Goal: Task Accomplishment & Management: Manage account settings

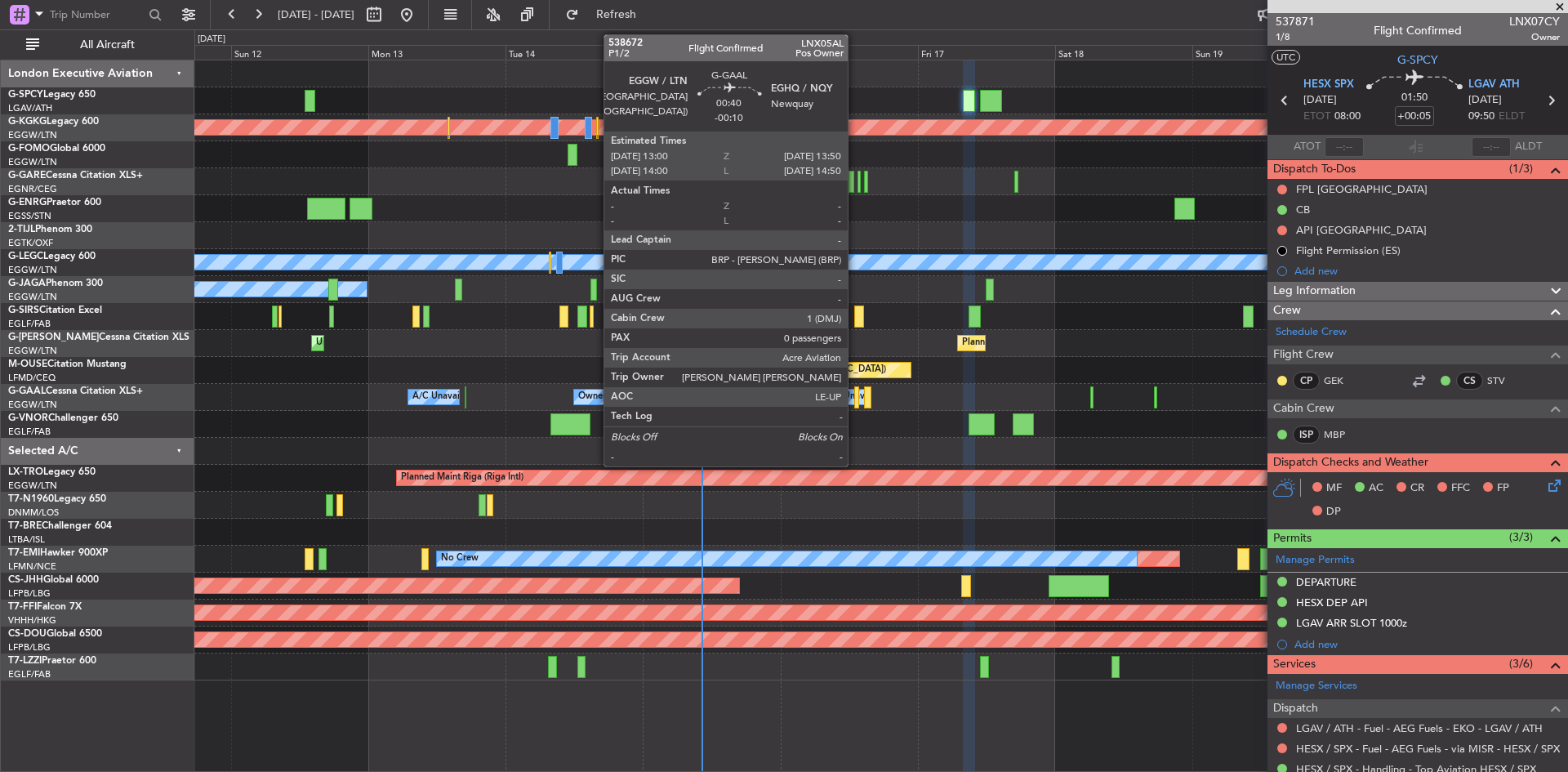
click at [856, 395] on div at bounding box center [857, 397] width 5 height 22
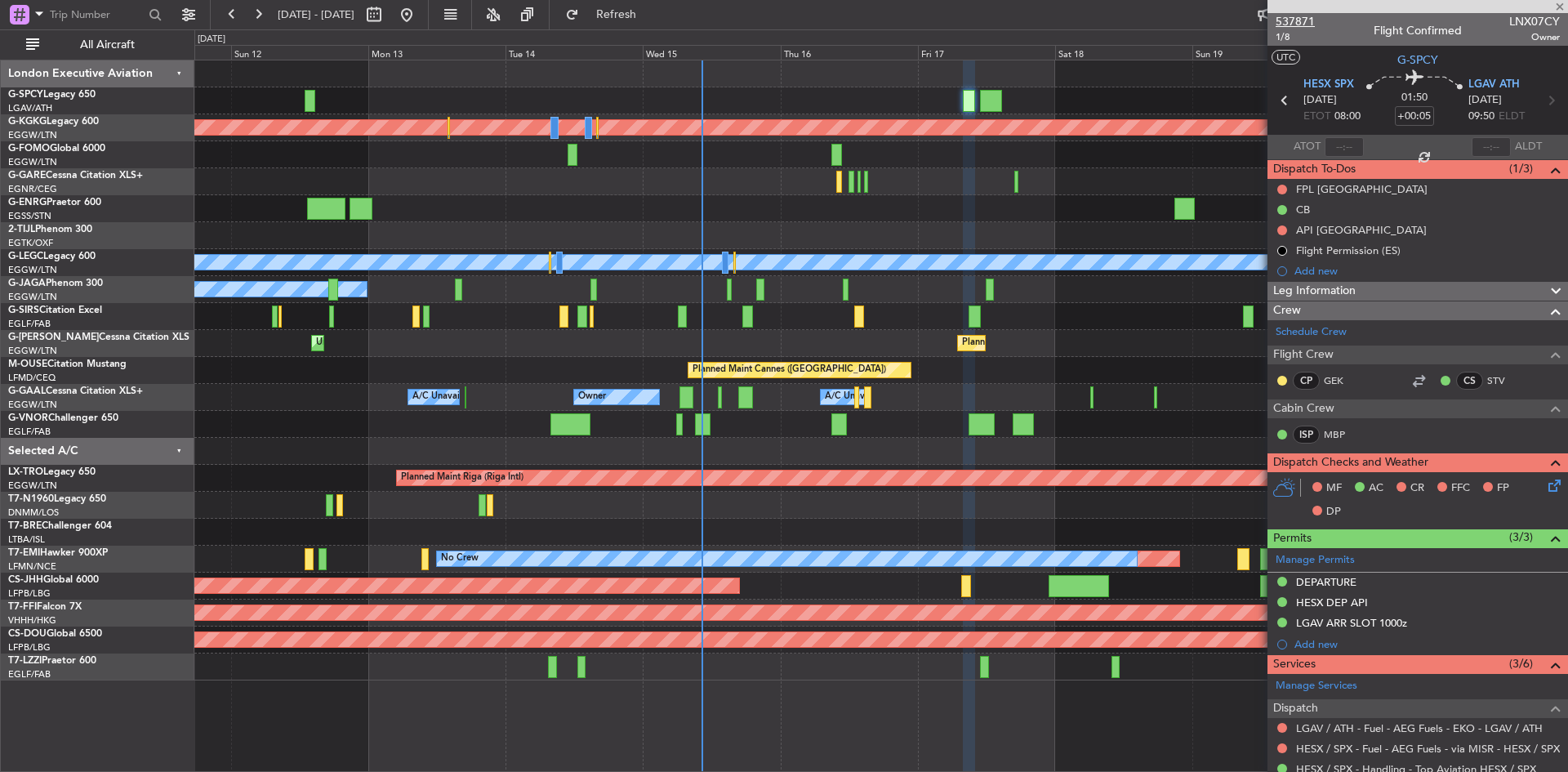
type input "-00:10"
type input "0"
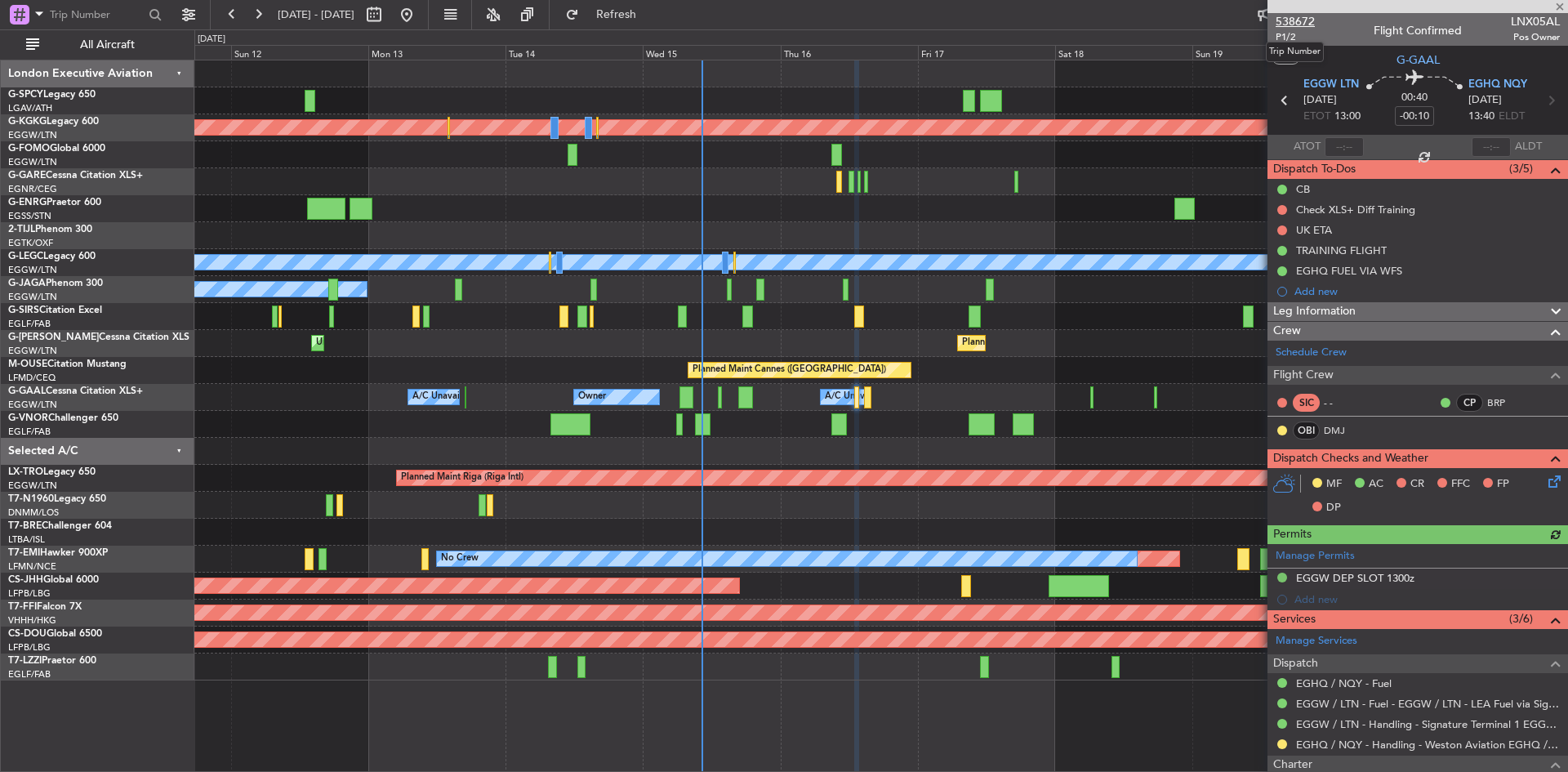
click at [1297, 24] on span "538672" at bounding box center [1295, 21] width 39 height 17
click at [651, 17] on span "Refresh" at bounding box center [617, 15] width 69 height 12
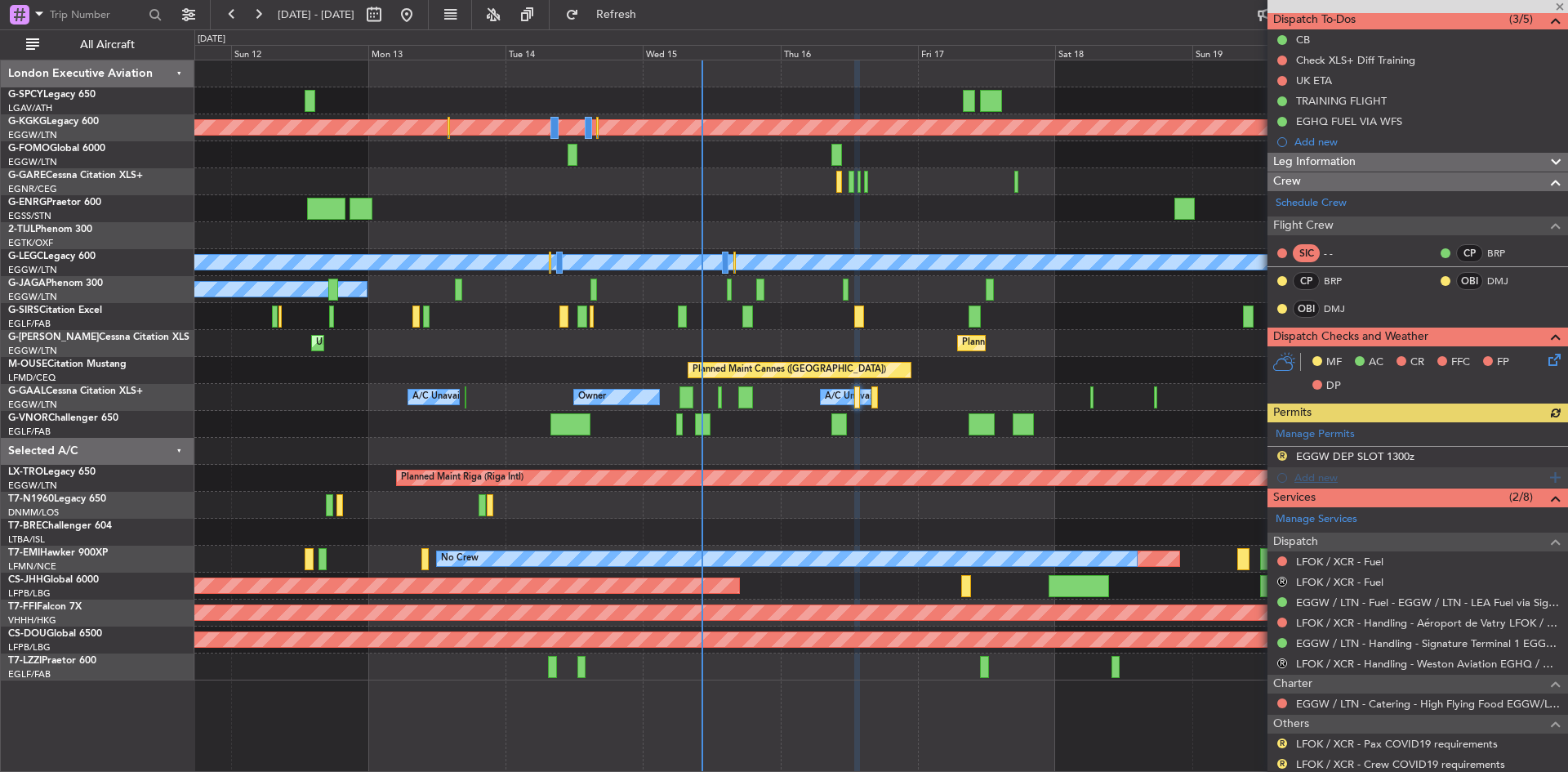
scroll to position [218, 0]
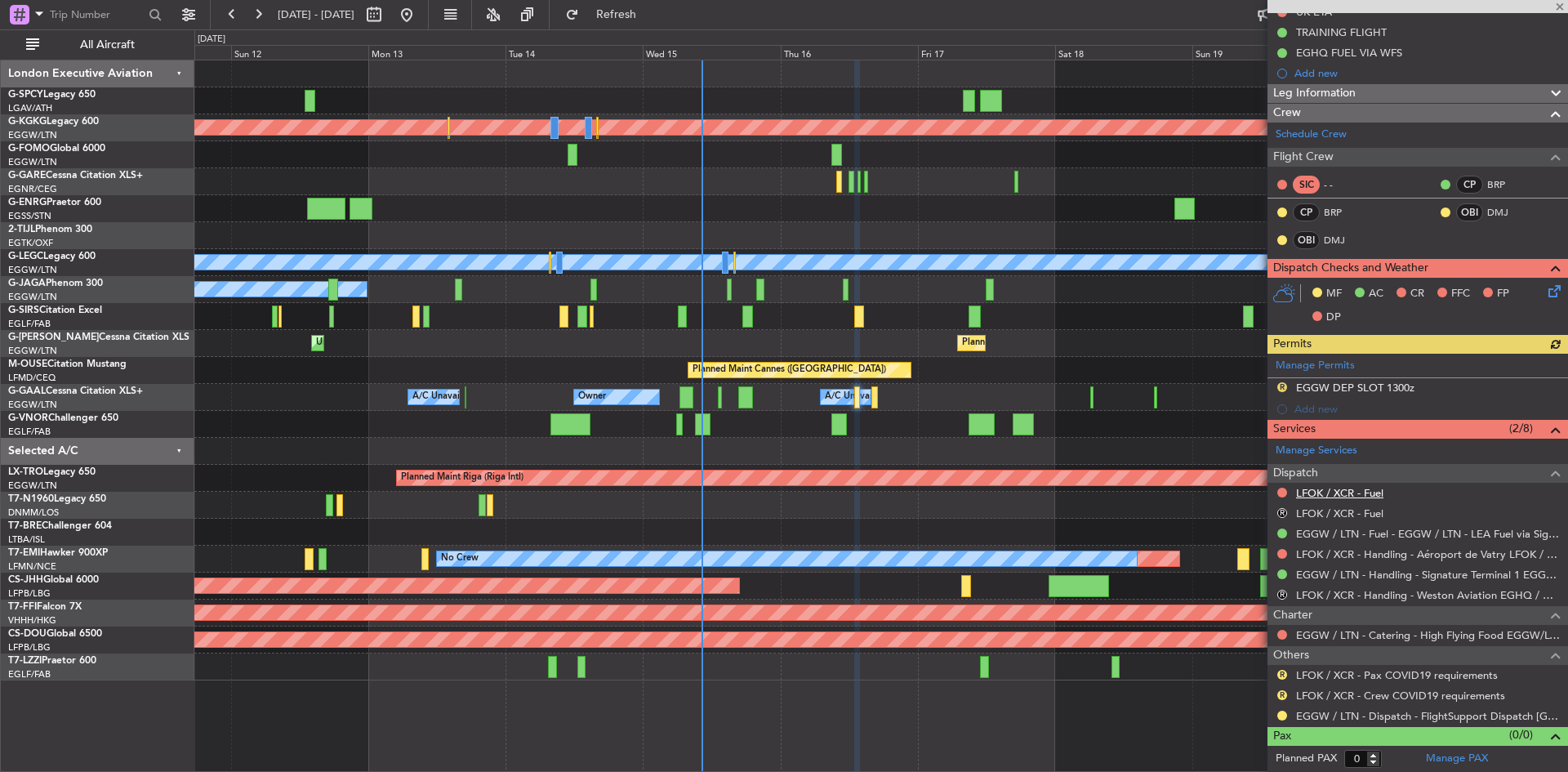
click at [1350, 489] on link "LFOK / XCR - Fuel" at bounding box center [1339, 493] width 87 height 14
click at [647, 10] on span "Refresh" at bounding box center [617, 15] width 69 height 12
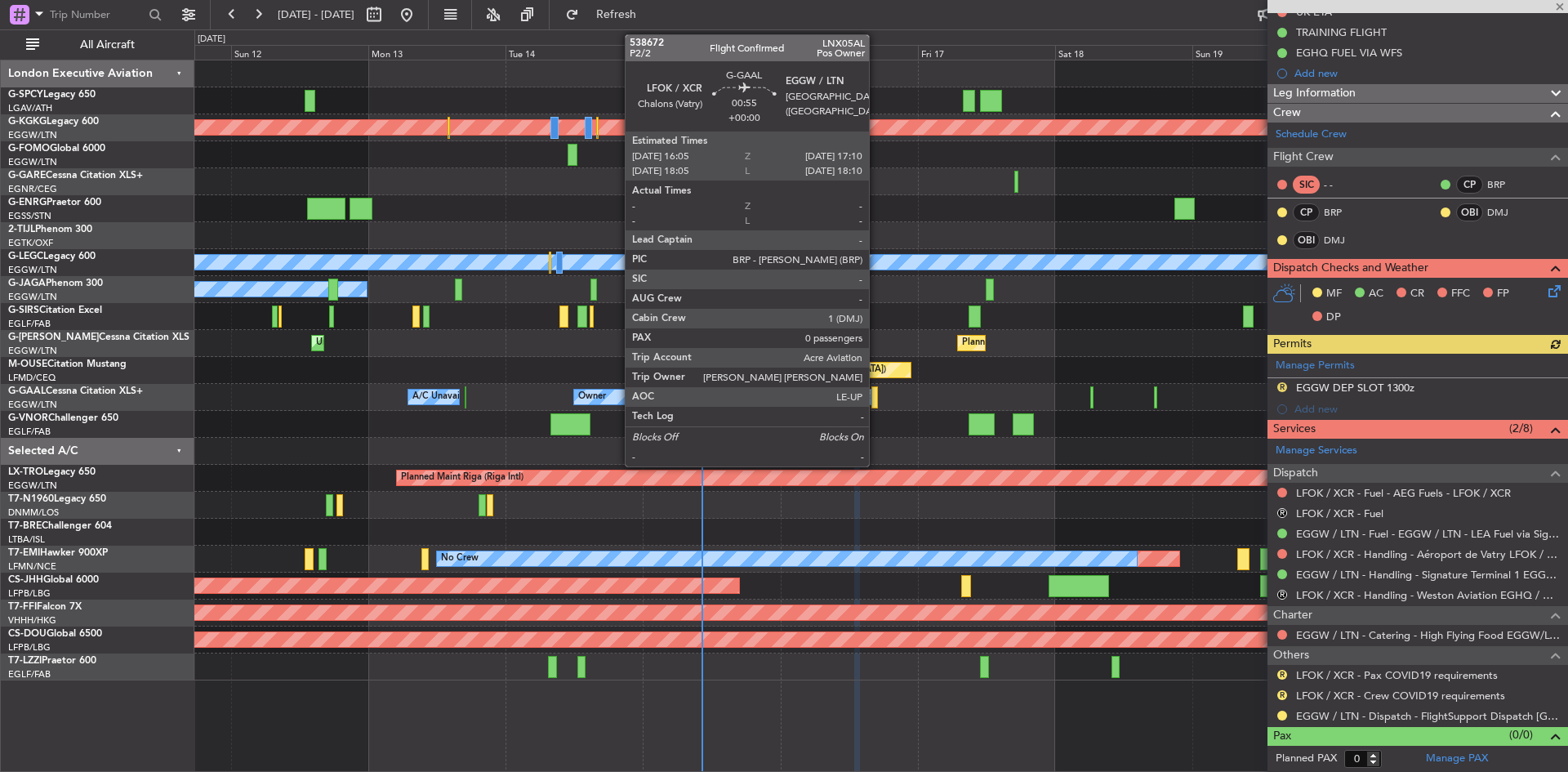
click at [877, 403] on div at bounding box center [875, 397] width 7 height 22
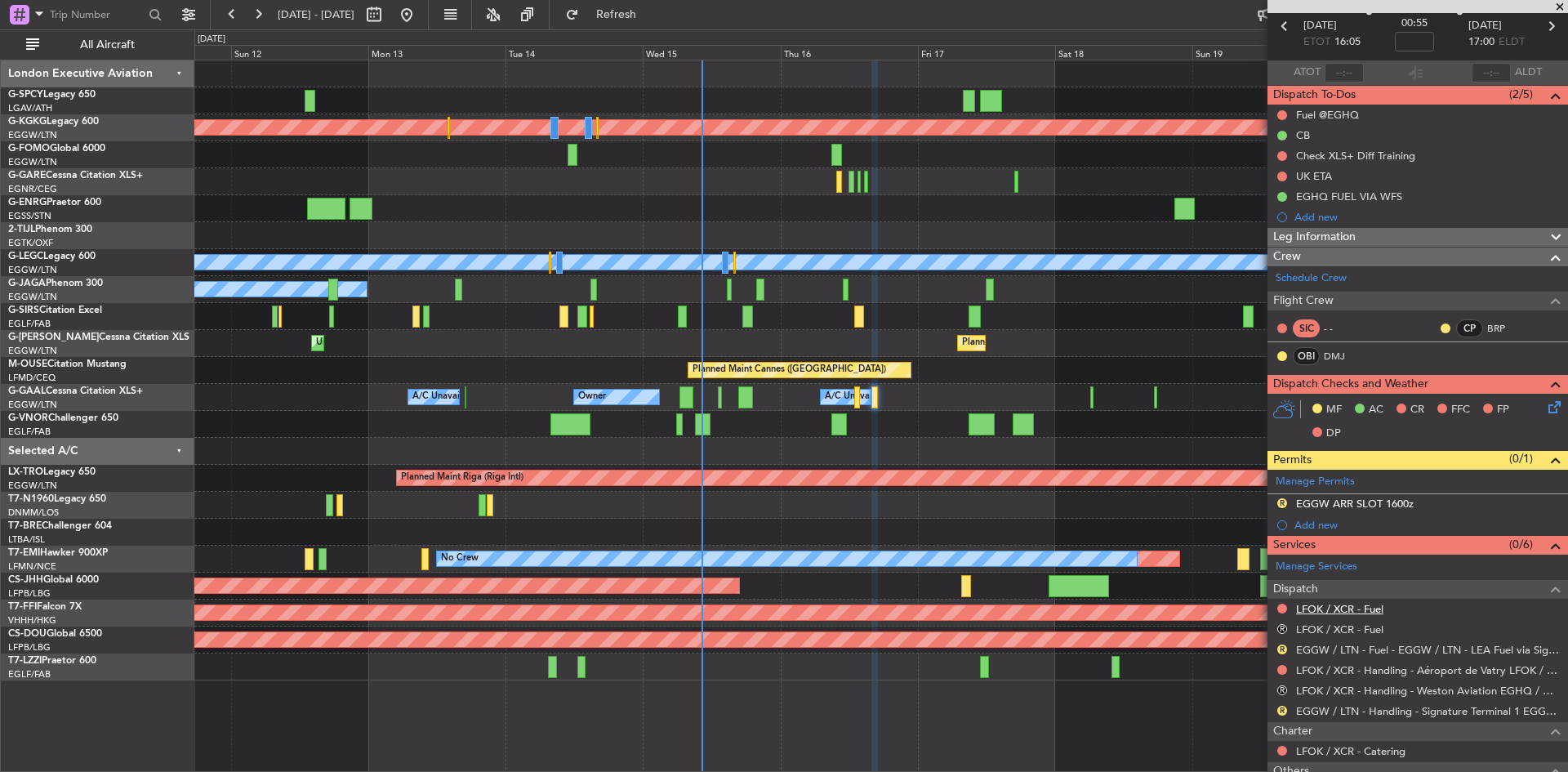
scroll to position [75, 0]
click at [1351, 610] on link "LFOK / XCR - Fuel" at bounding box center [1339, 608] width 87 height 14
click at [646, 8] on button "Refresh" at bounding box center [607, 14] width 98 height 26
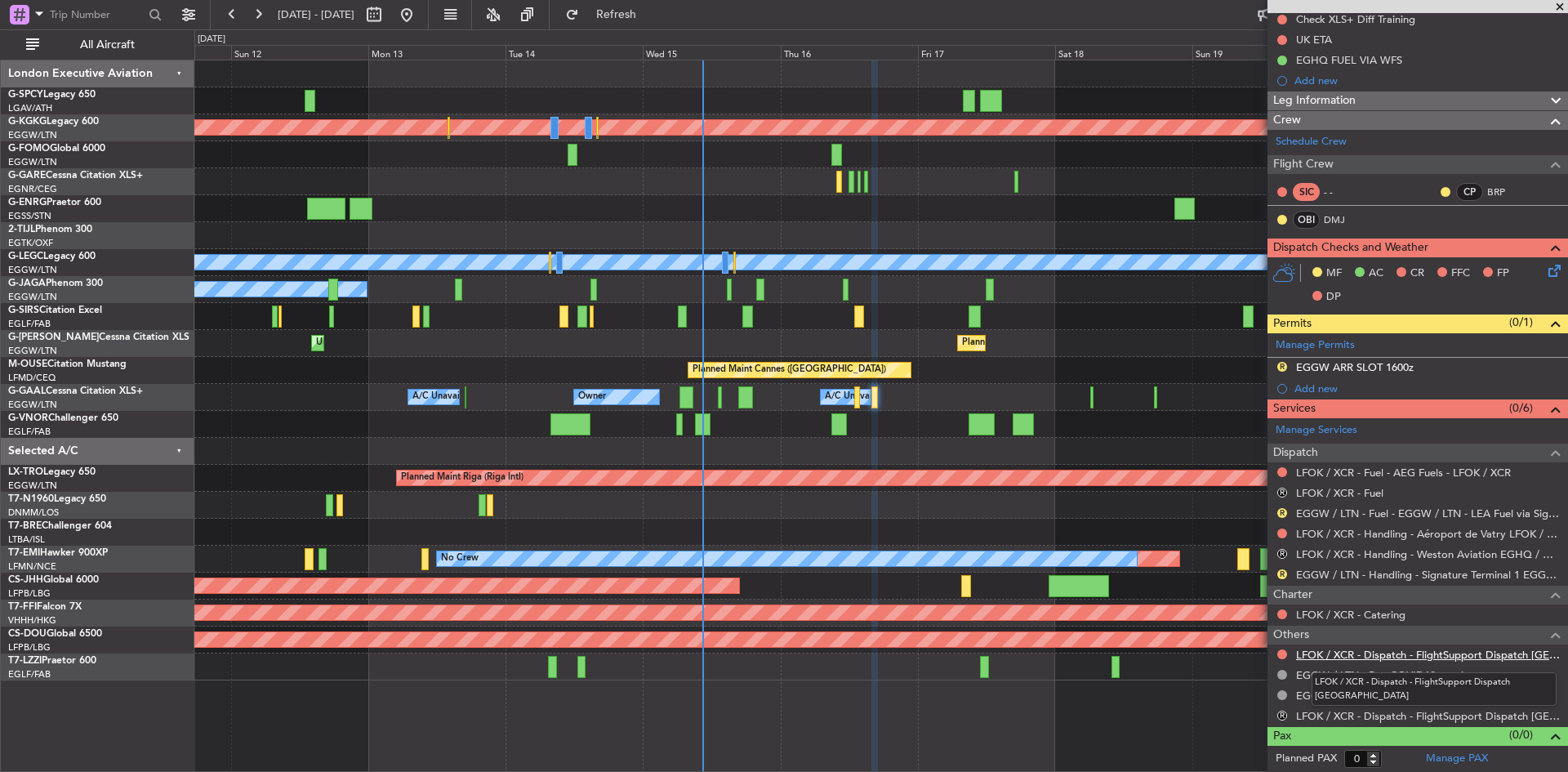
click at [1378, 657] on link "LFOK / XCR - Dispatch - FlightSupport Dispatch [GEOGRAPHIC_DATA]" at bounding box center [1427, 655] width 263 height 14
click at [651, 20] on span "Refresh" at bounding box center [617, 15] width 69 height 12
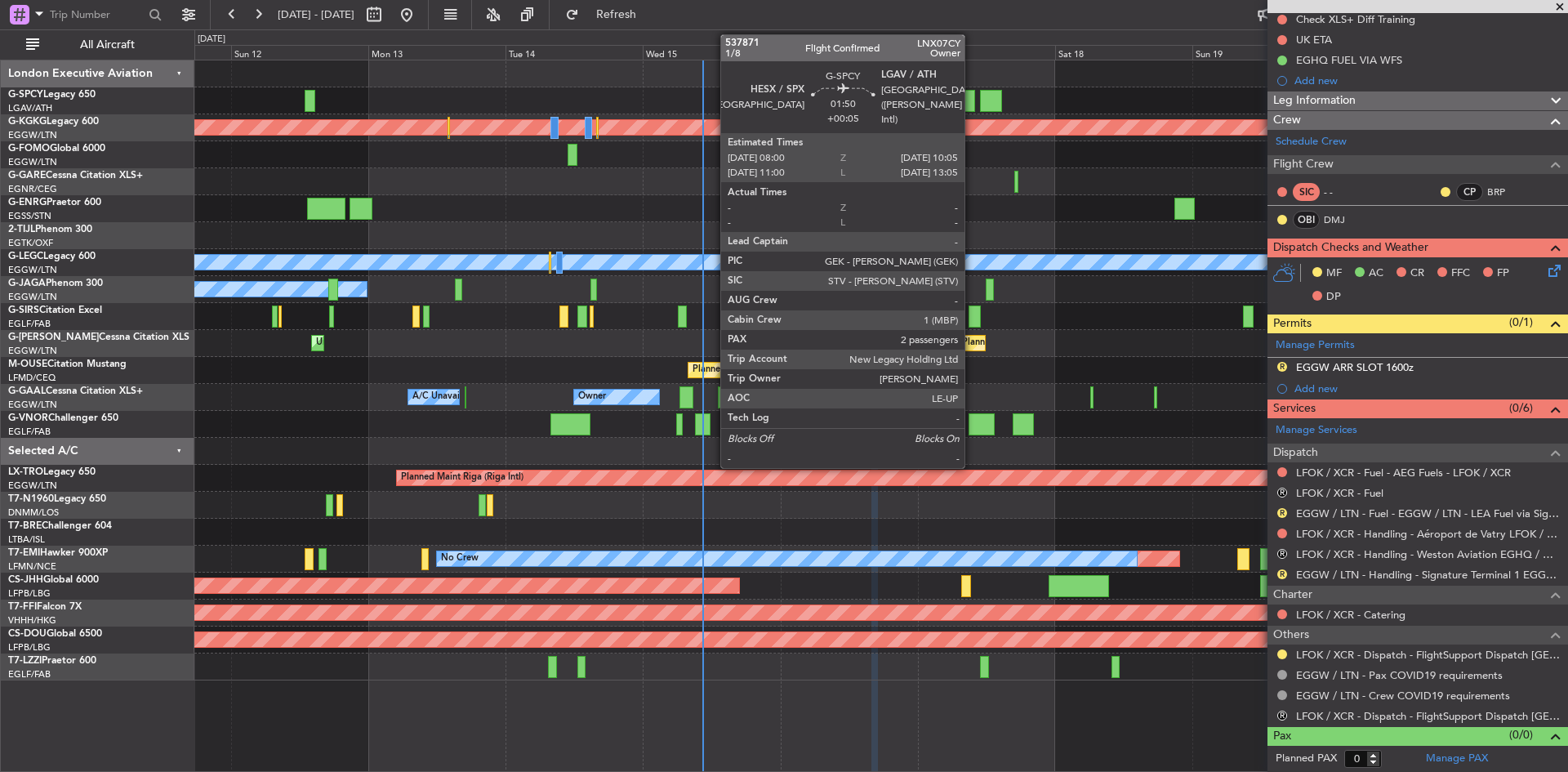
click at [972, 93] on div at bounding box center [969, 101] width 12 height 22
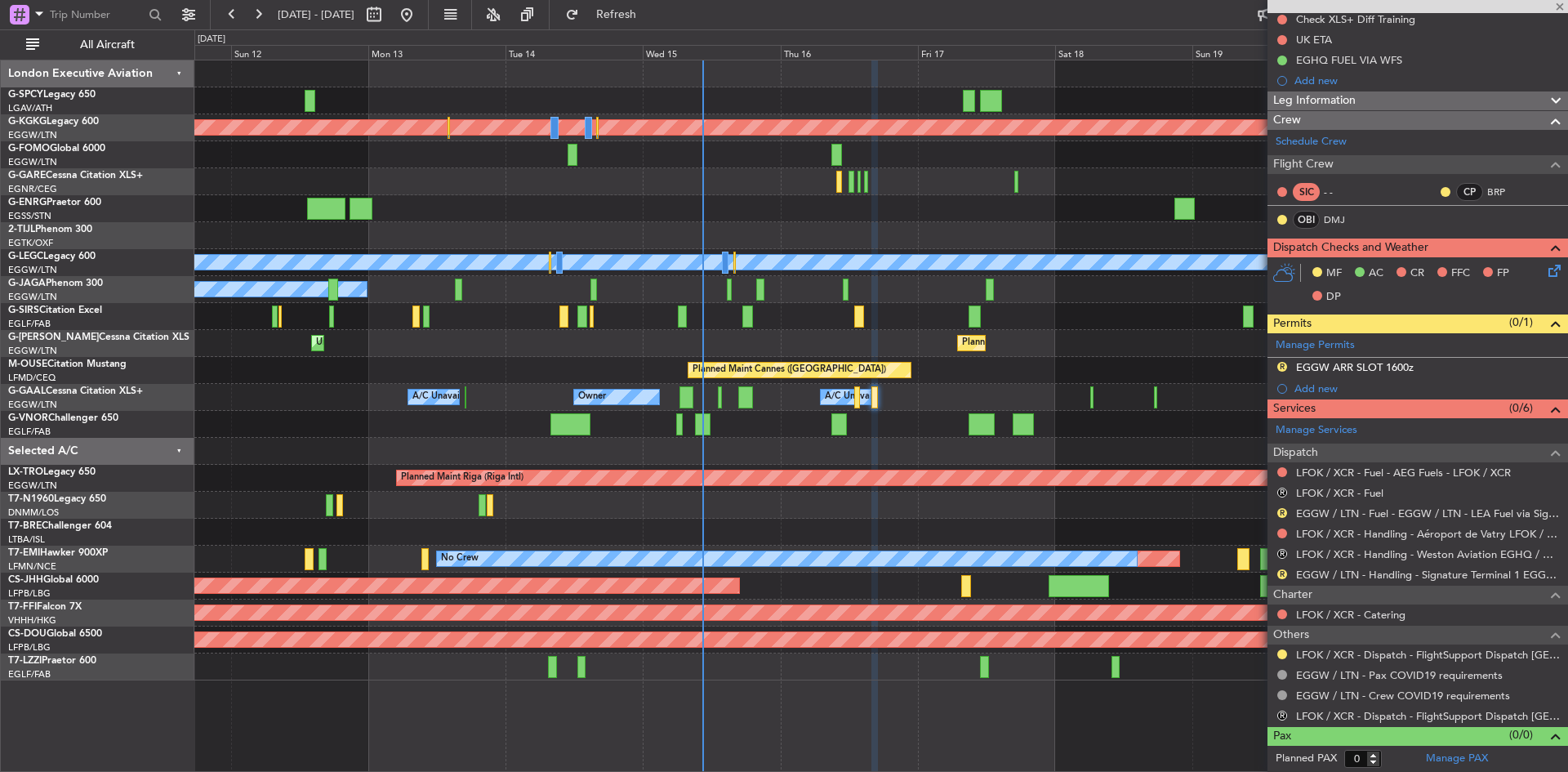
type input "+00:05"
type input "2"
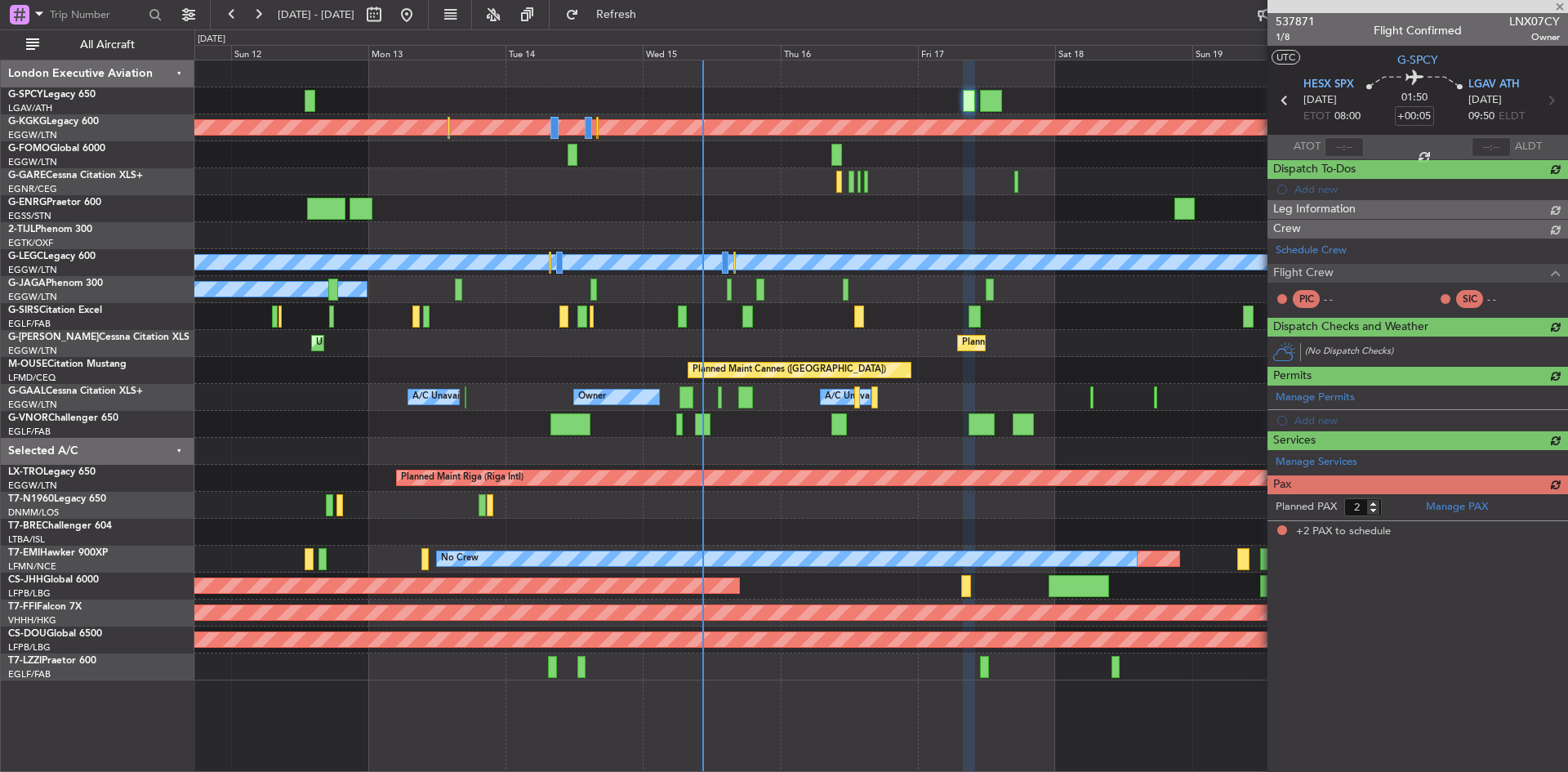
scroll to position [0, 0]
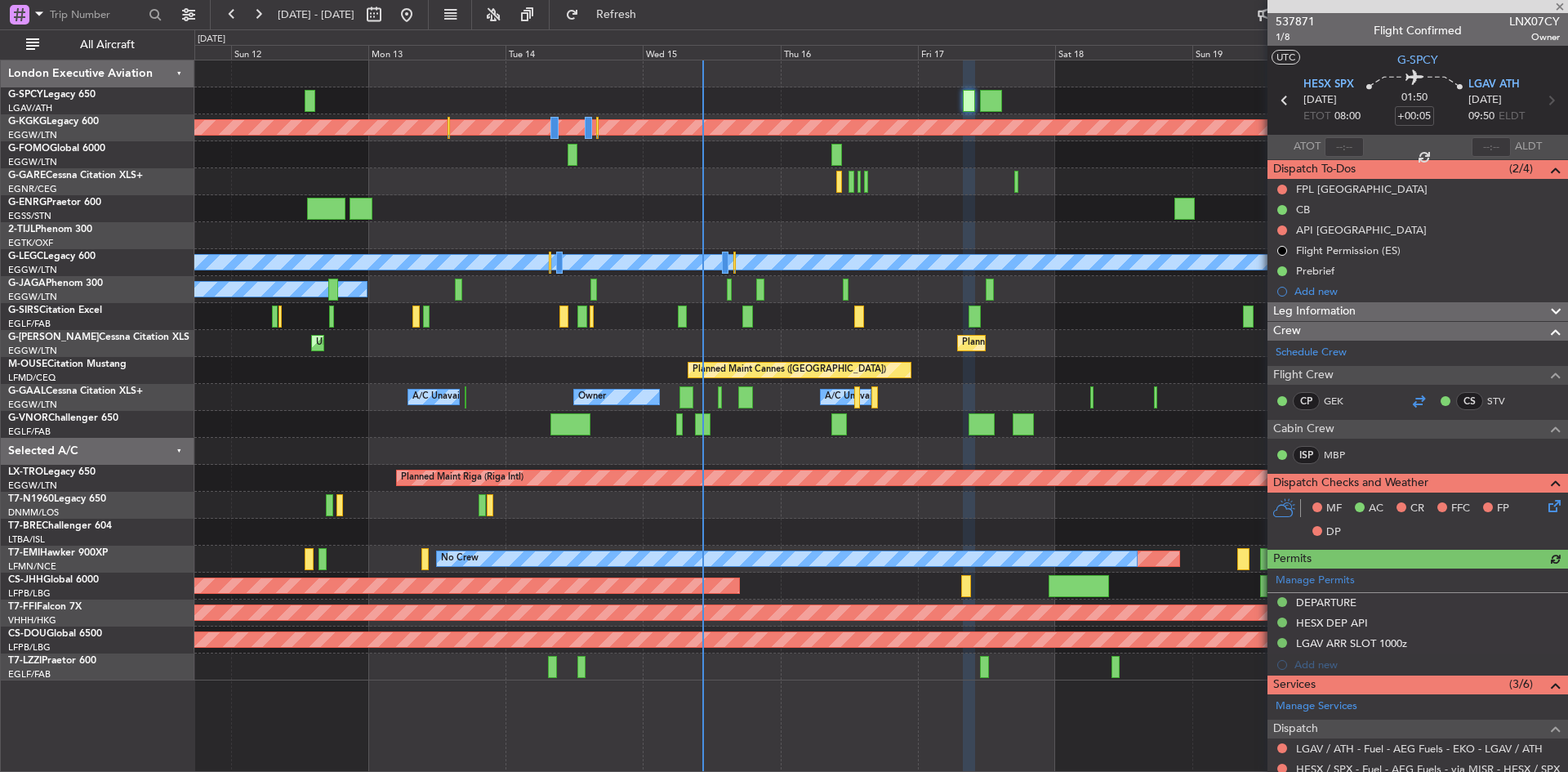
click at [1409, 401] on div at bounding box center [1418, 401] width 19 height 19
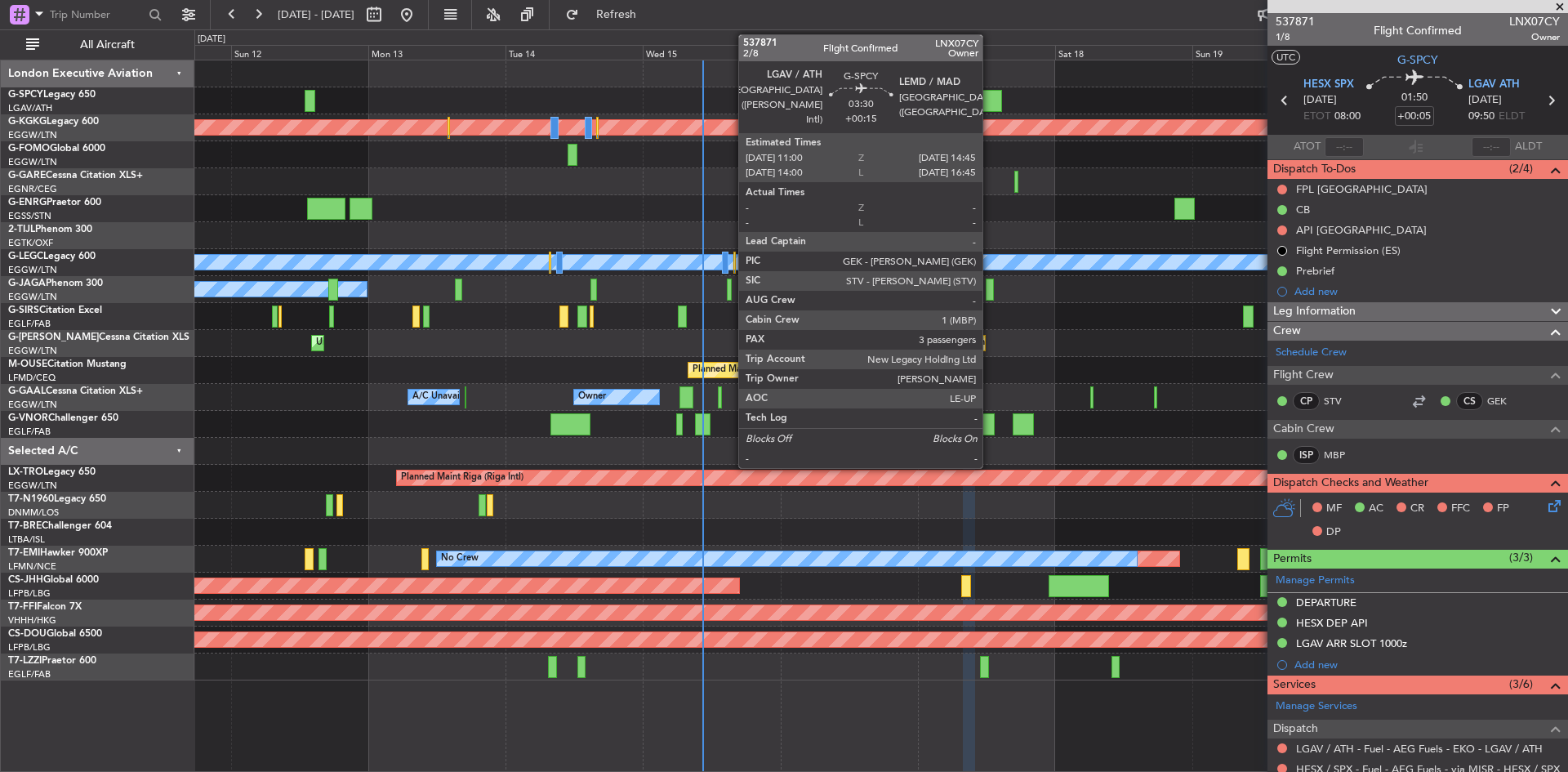
click at [990, 97] on div at bounding box center [991, 101] width 22 height 22
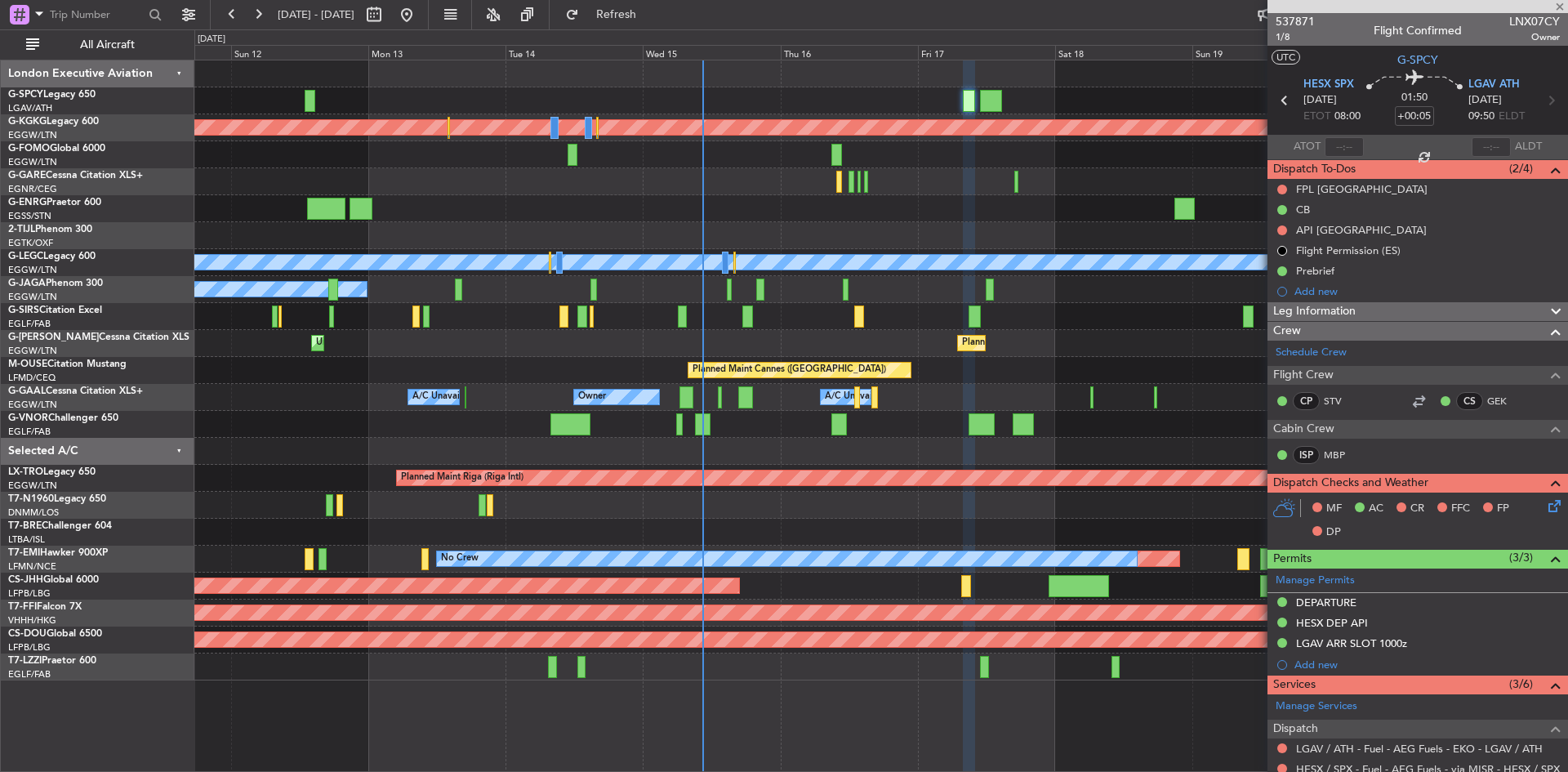
type input "+00:15"
type input "3"
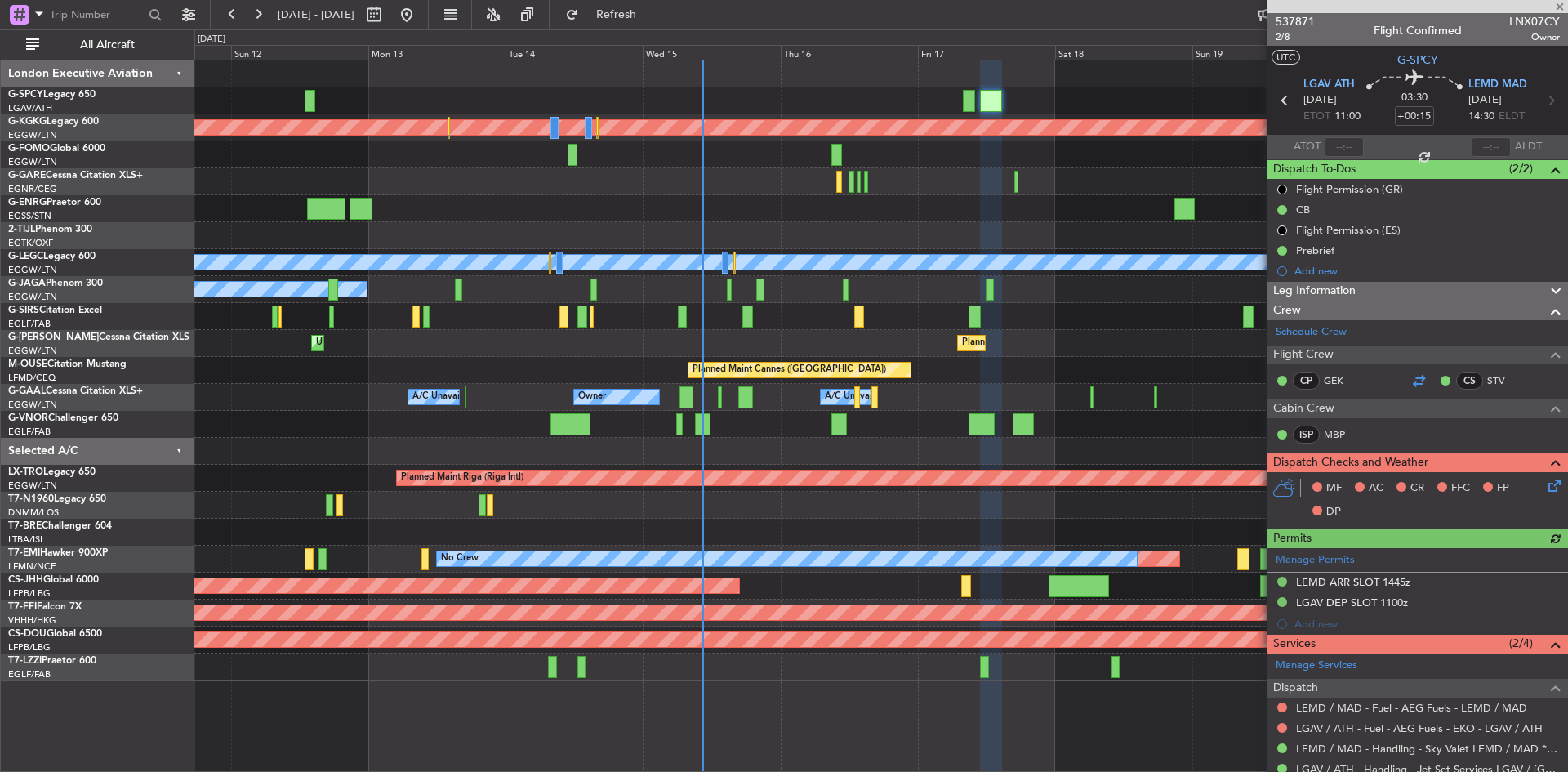
click at [1415, 381] on div at bounding box center [1418, 380] width 19 height 19
click at [89, 19] on input "text" at bounding box center [97, 14] width 94 height 25
type input "egkb"
click at [157, 12] on div at bounding box center [156, 15] width 25 height 25
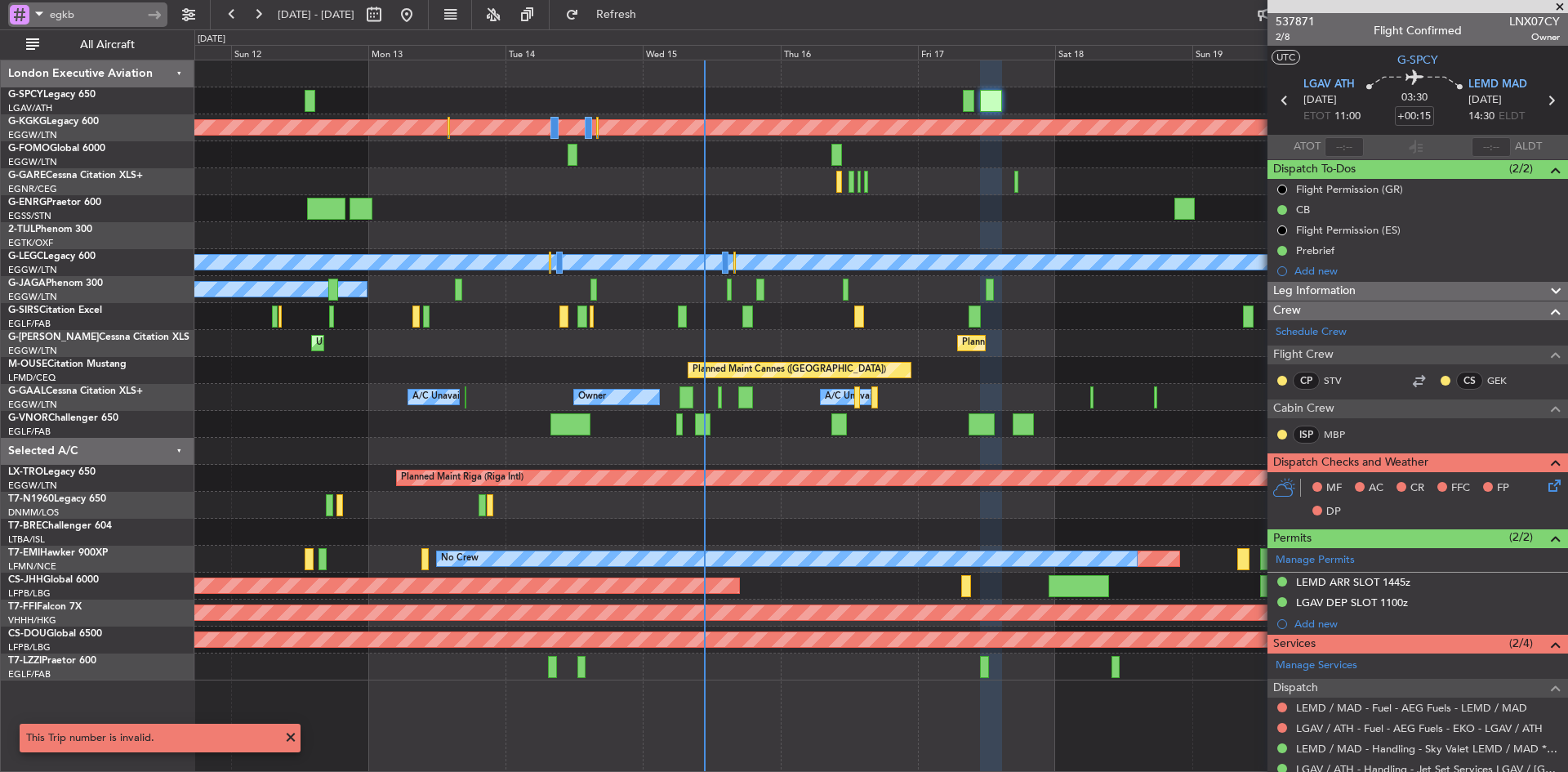
click at [24, 10] on div at bounding box center [19, 14] width 19 height 19
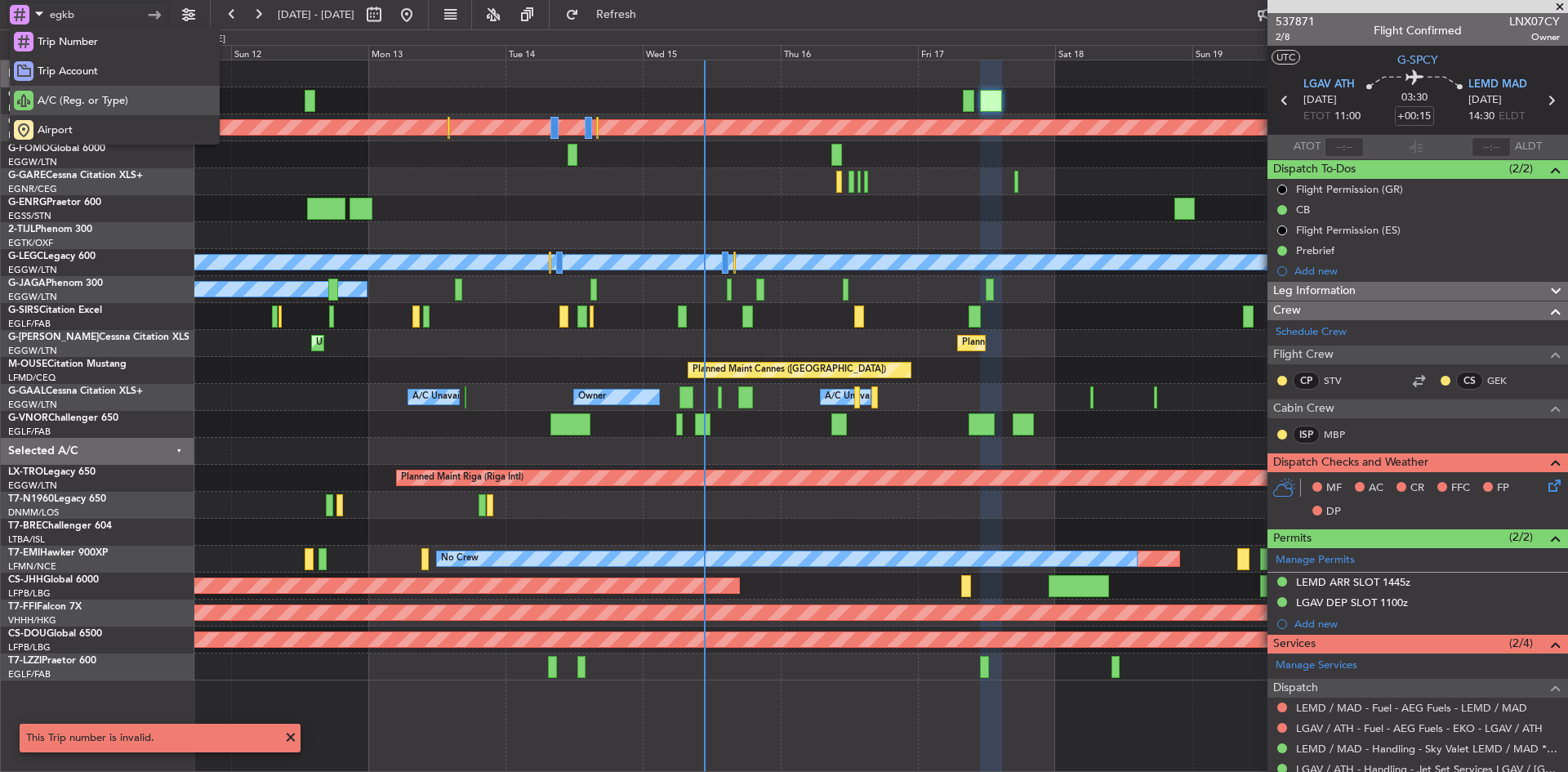
click at [59, 92] on div "A/C (Reg. or Type)" at bounding box center [115, 100] width 210 height 30
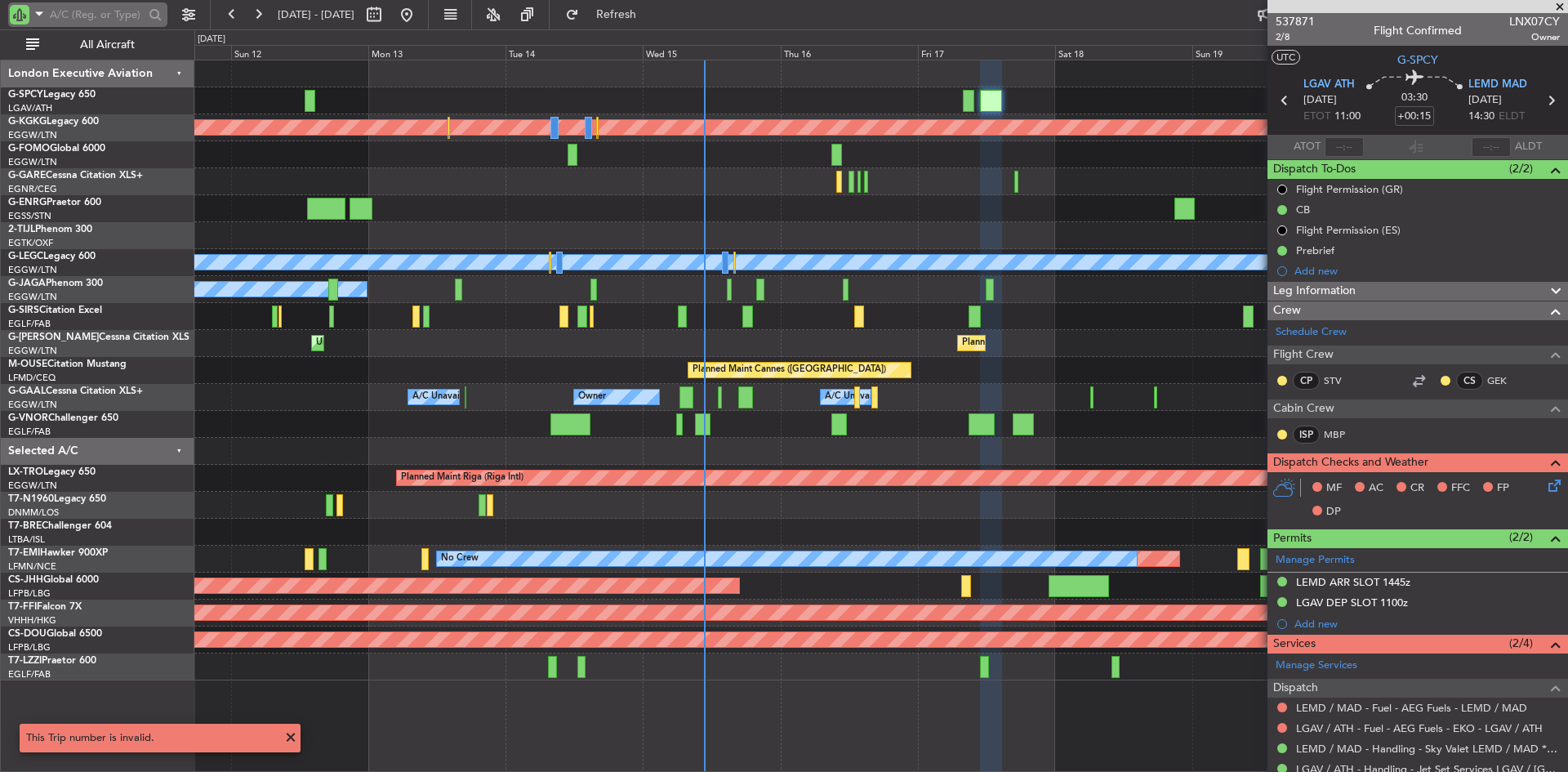
click at [29, 15] on div at bounding box center [19, 14] width 19 height 19
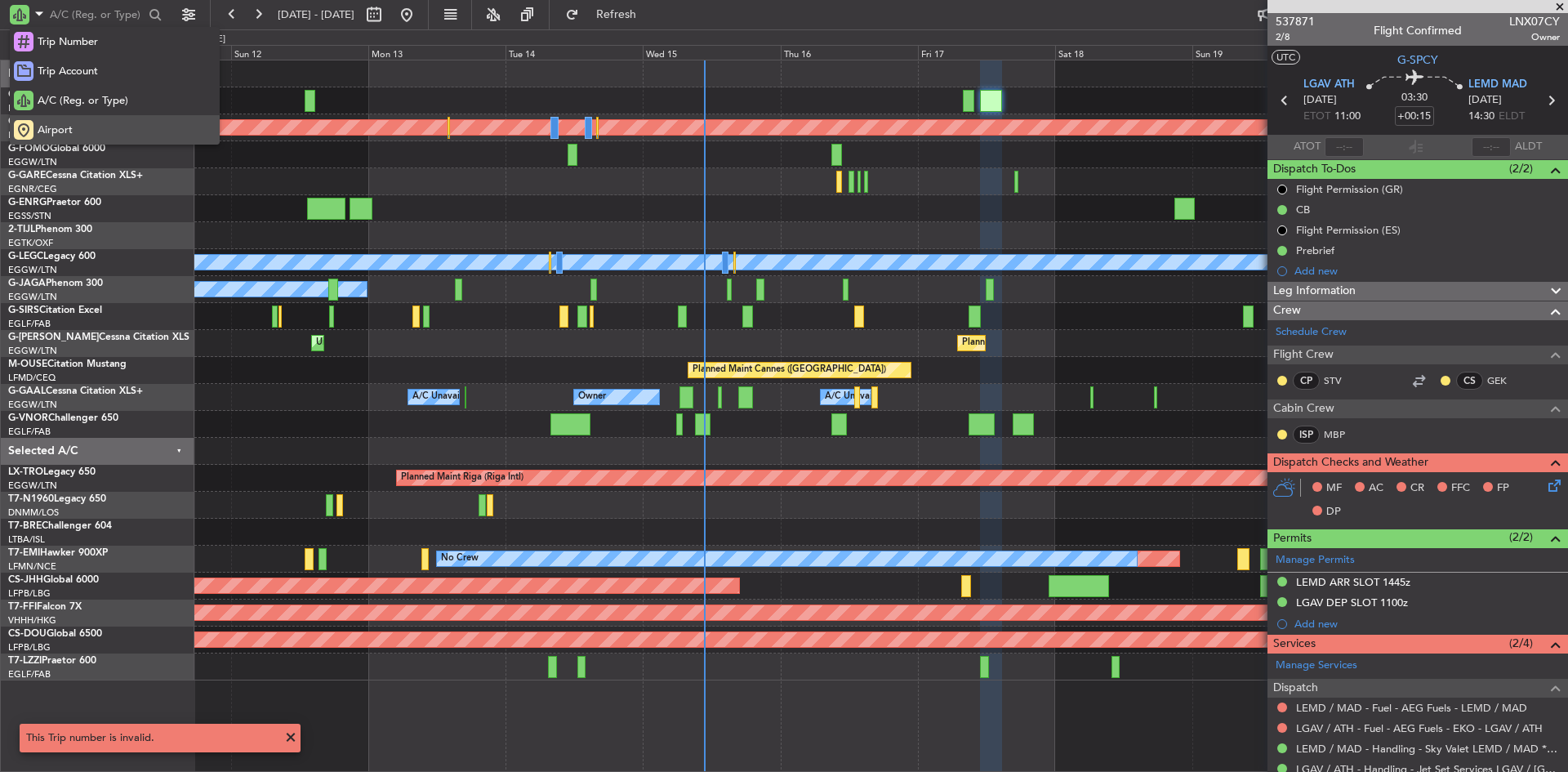
click at [54, 121] on div "Airport" at bounding box center [115, 130] width 210 height 30
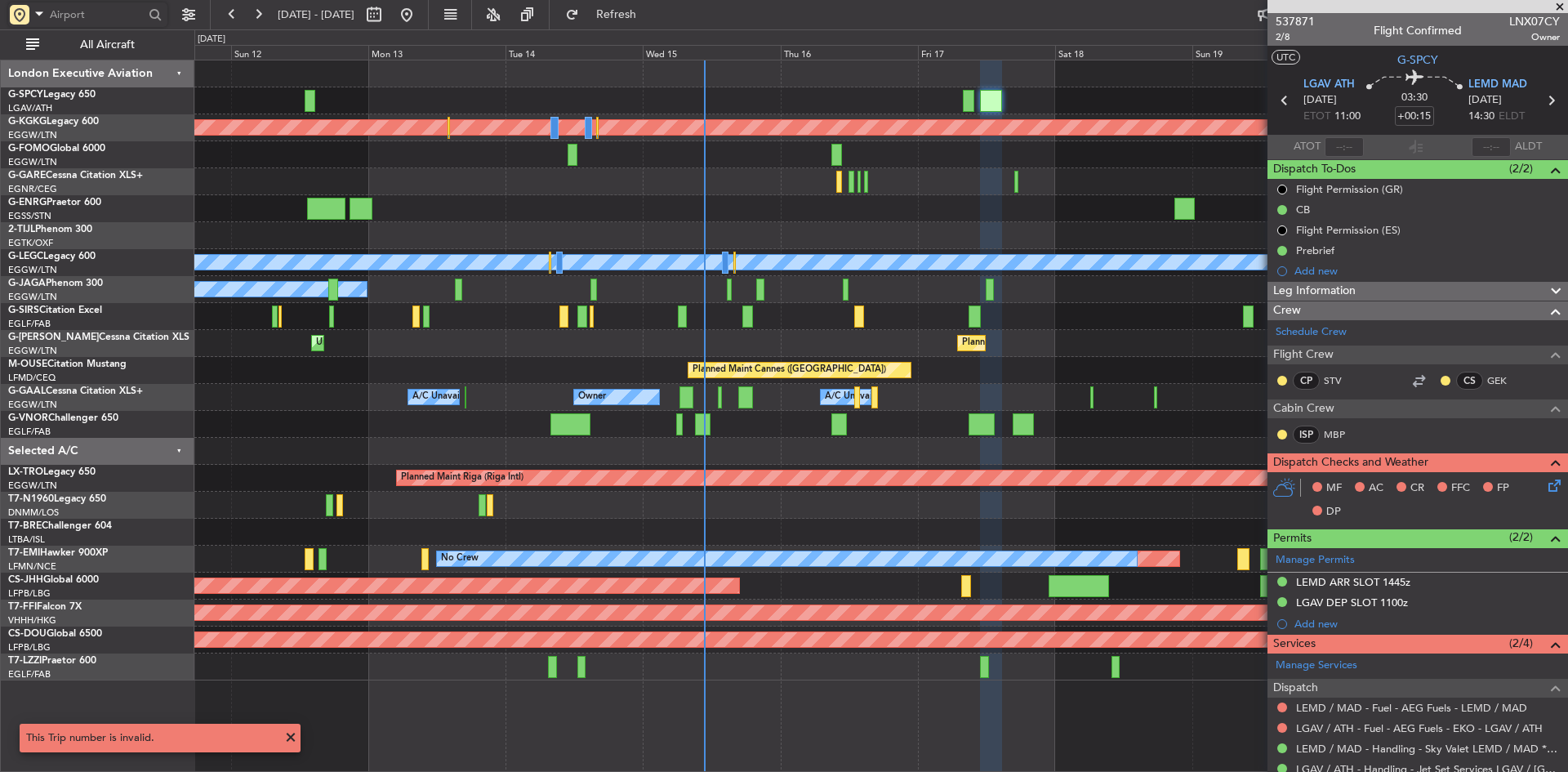
click at [90, 10] on input "text" at bounding box center [97, 14] width 94 height 25
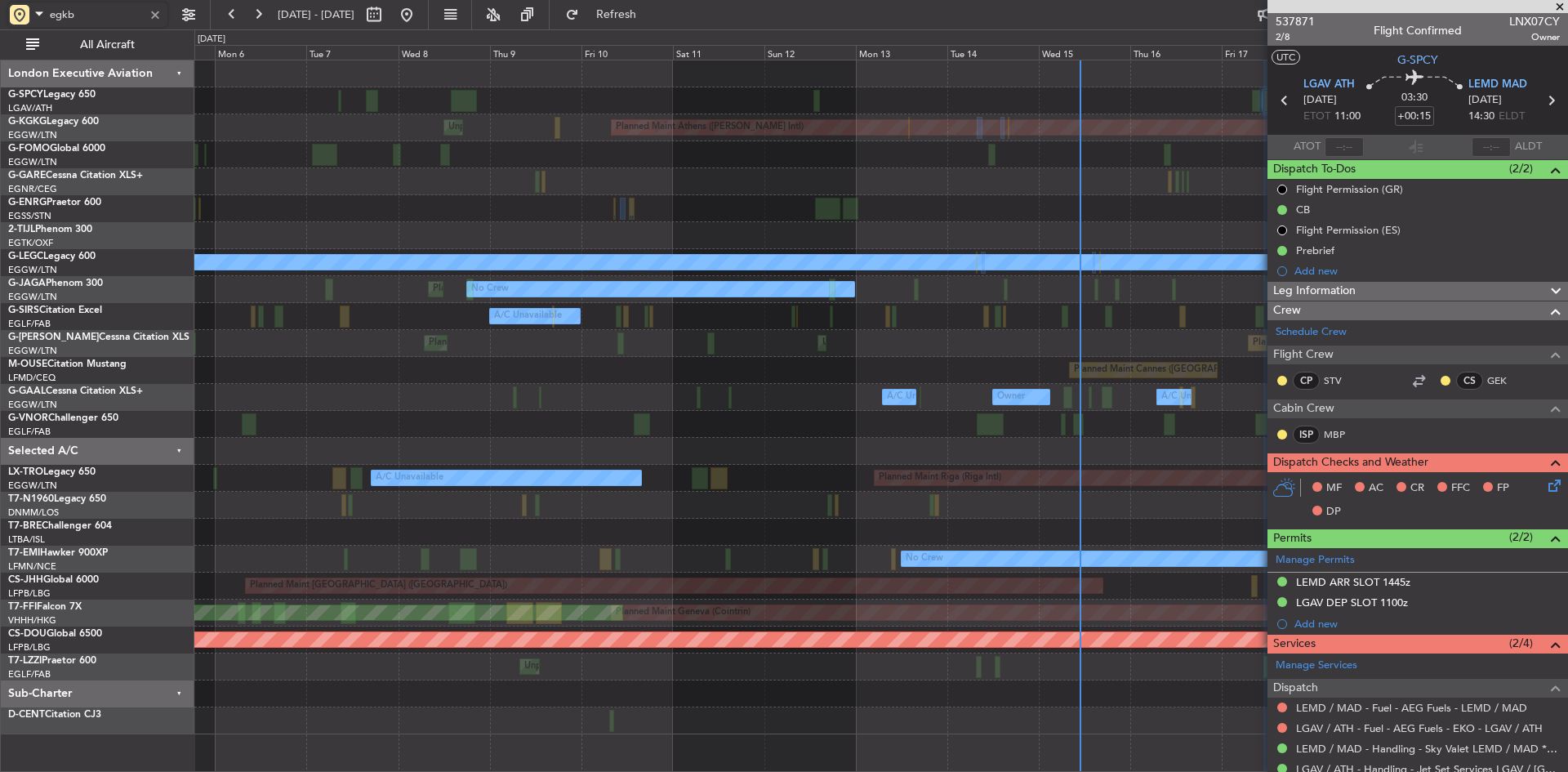
click at [900, 378] on div "Unplanned Maint [GEOGRAPHIC_DATA] Planned Maint [GEOGRAPHIC_DATA] Planned Maint…" at bounding box center [881, 397] width 1373 height 675
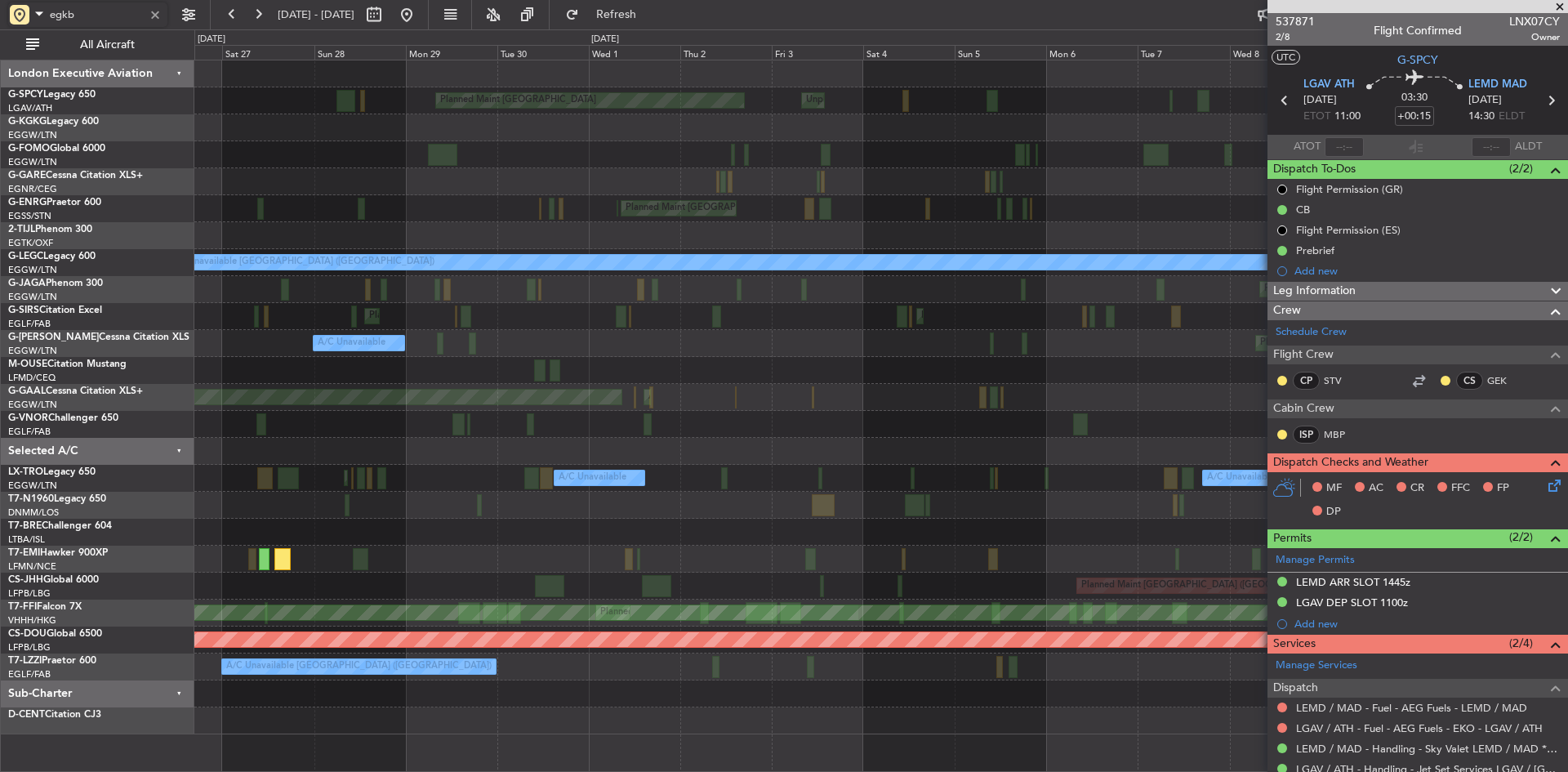
click at [1314, 396] on fb-app "egkb [DATE] - [DATE] Refresh Quick Links All Aircraft Unplanned Maint [GEOGRAPH…" at bounding box center [784, 392] width 1568 height 760
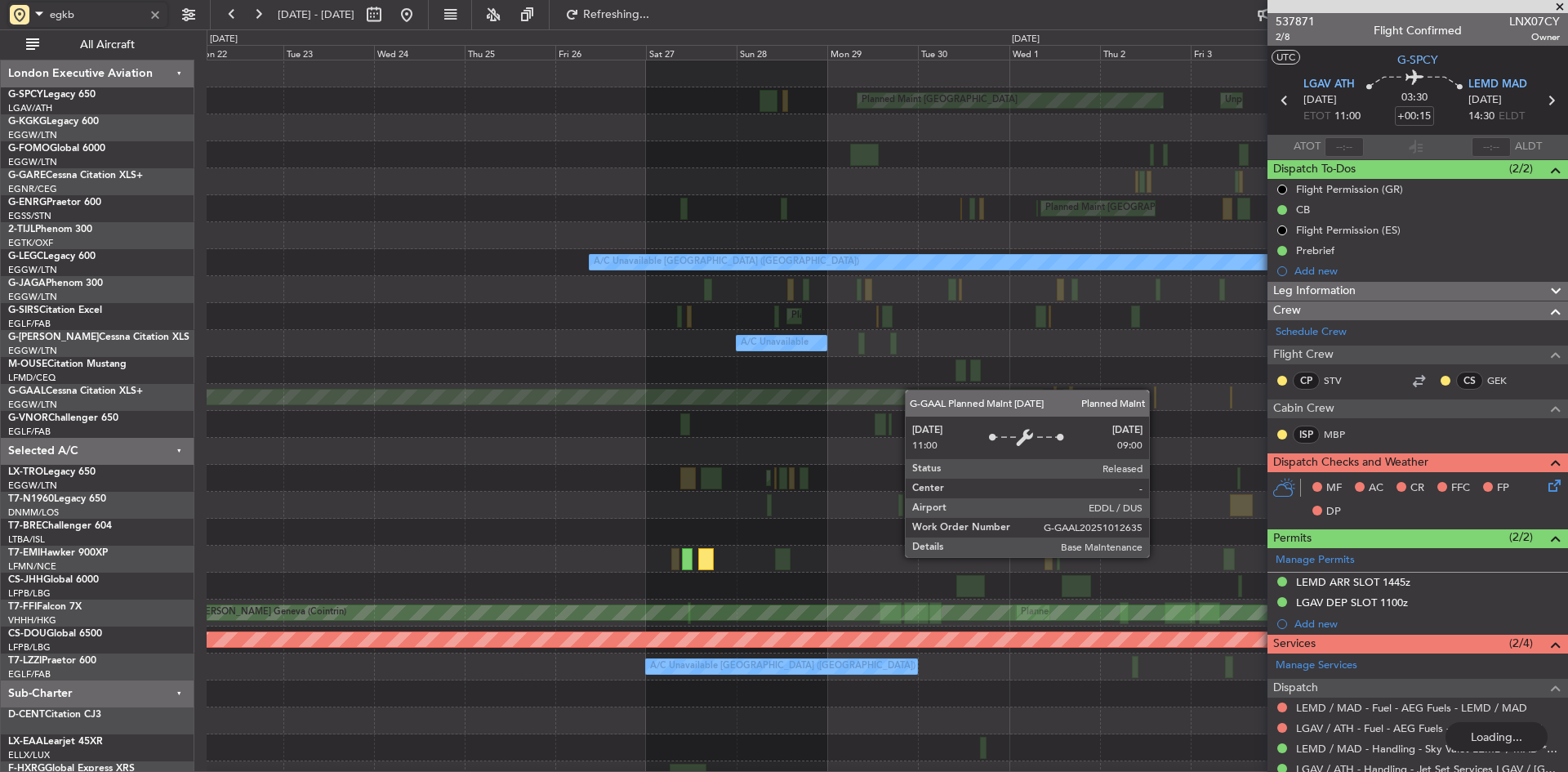
click at [972, 397] on div "Planned Maint [GEOGRAPHIC_DATA] Unplanned Maint [GEOGRAPHIC_DATA] Unplanned Mai…" at bounding box center [887, 424] width 1361 height 728
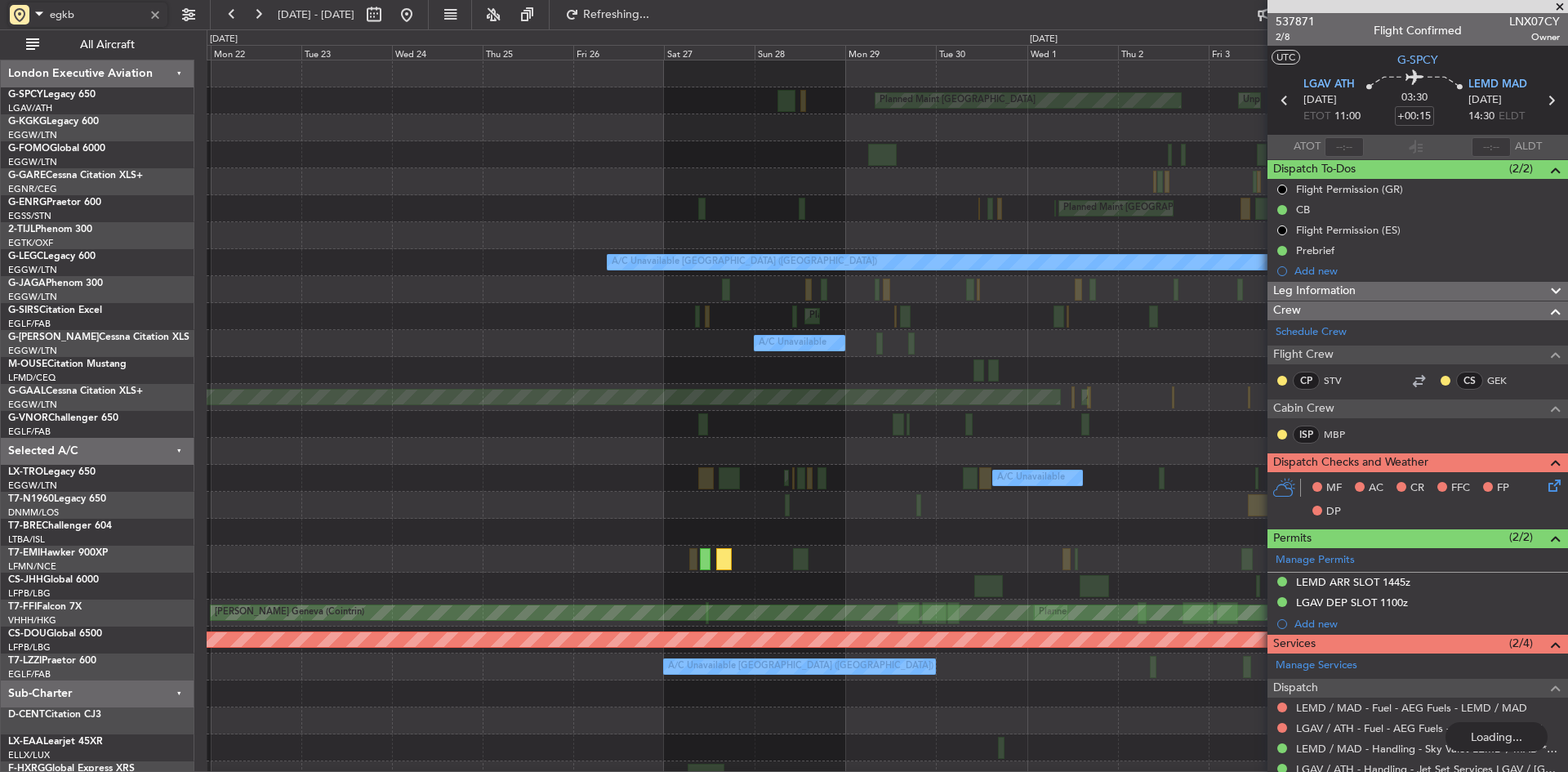
click at [1010, 381] on div at bounding box center [887, 370] width 1361 height 27
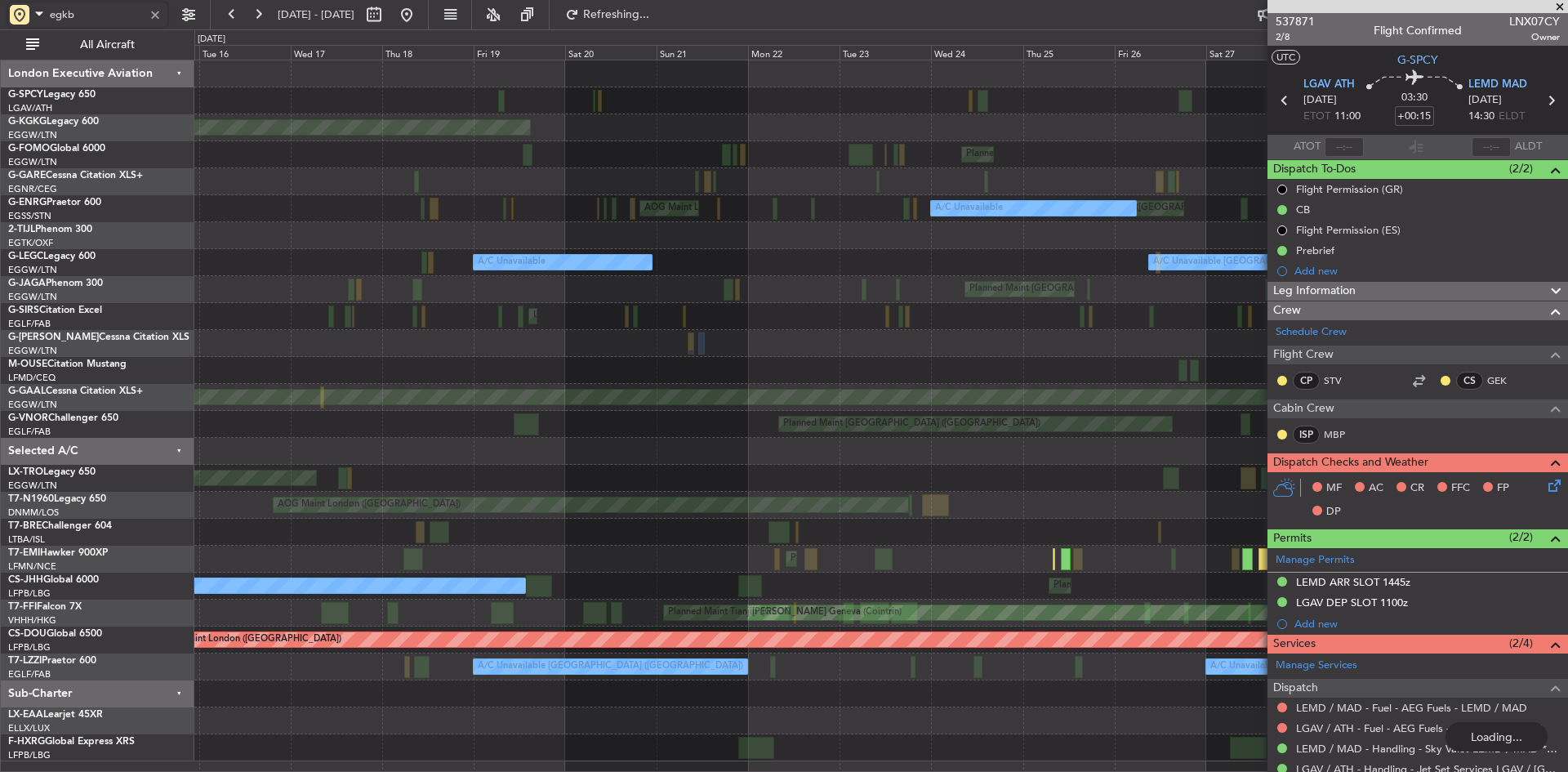
click at [497, 317] on div "Planned Maint [GEOGRAPHIC_DATA] Unplanned Maint [GEOGRAPHIC_DATA] AOG Maint [GE…" at bounding box center [881, 410] width 1373 height 701
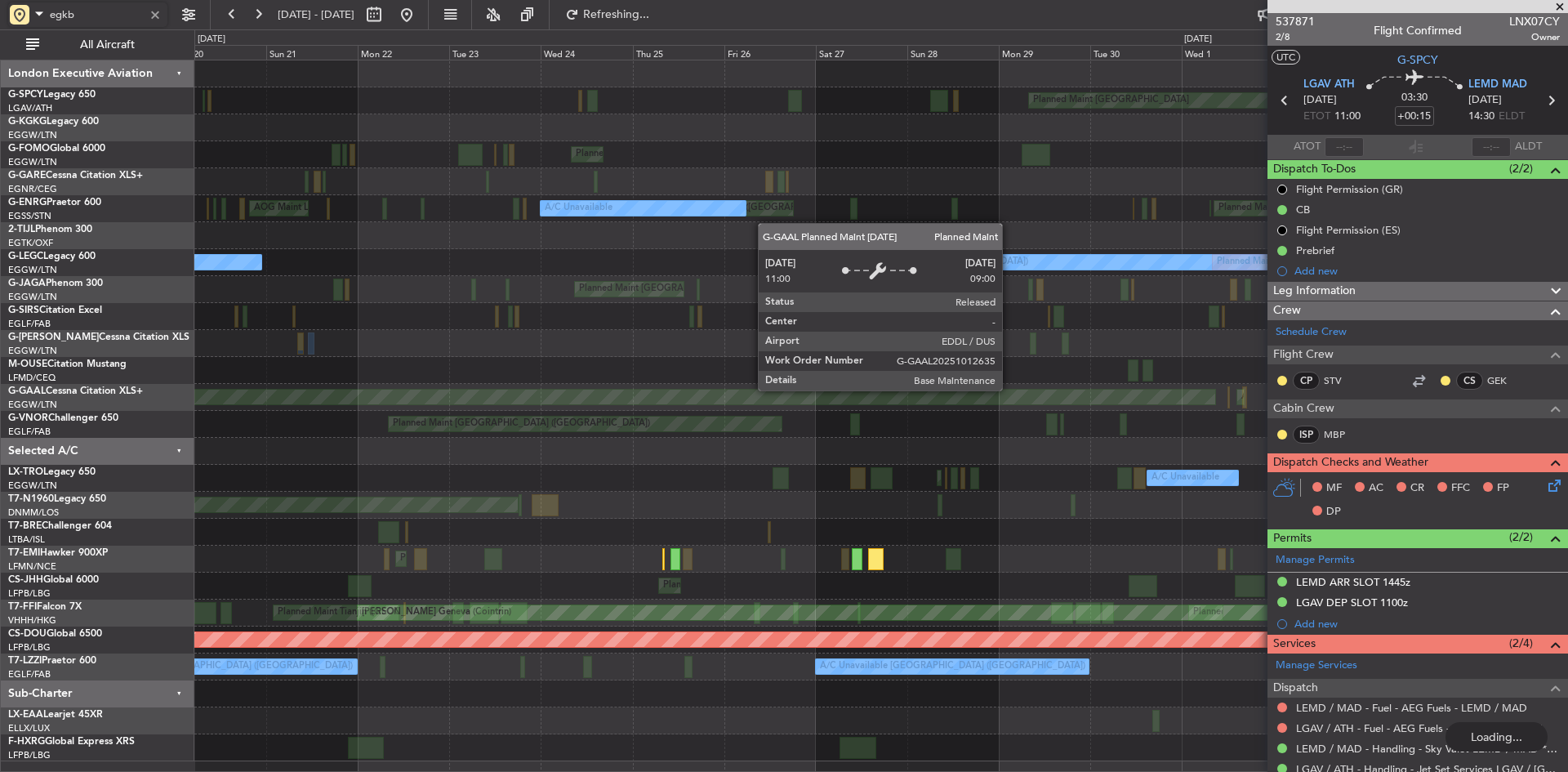
click at [465, 393] on div "Planned Maint Dusseldorf" at bounding box center [18, 397] width 2393 height 14
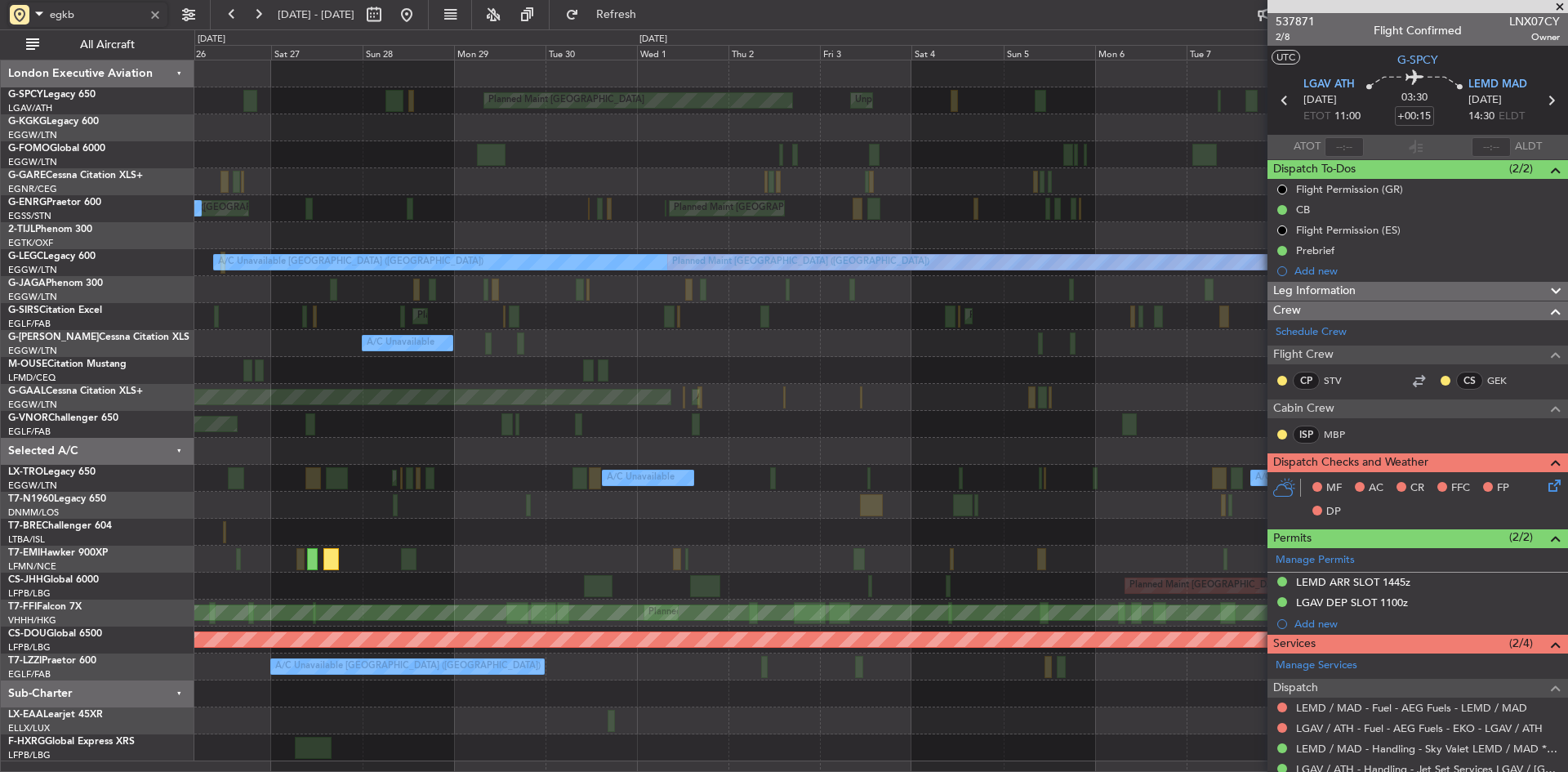
click at [538, 428] on div "Planned Maint [GEOGRAPHIC_DATA] ([GEOGRAPHIC_DATA])" at bounding box center [881, 425] width 1373 height 27
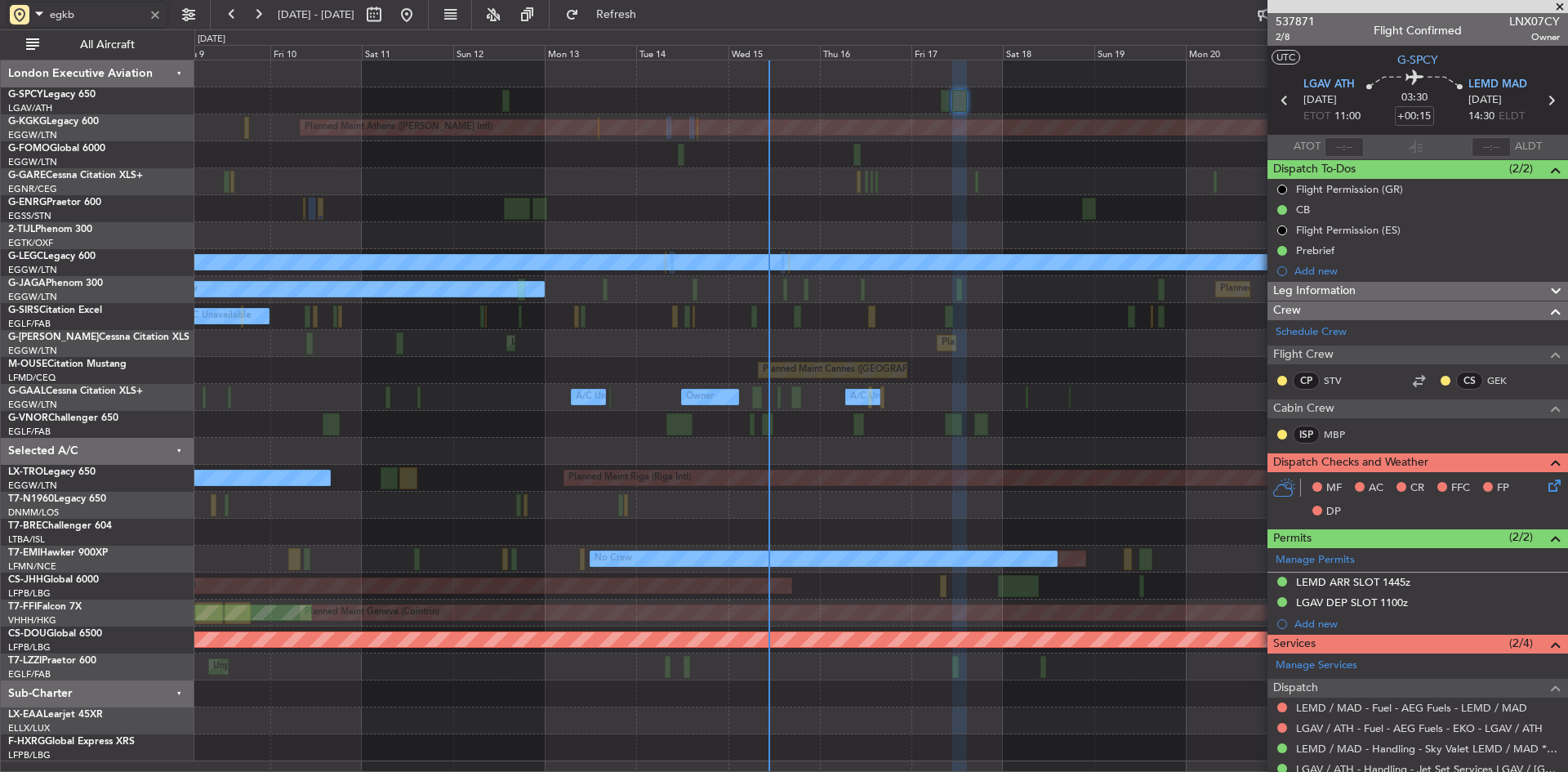
click at [487, 430] on div at bounding box center [881, 425] width 1373 height 27
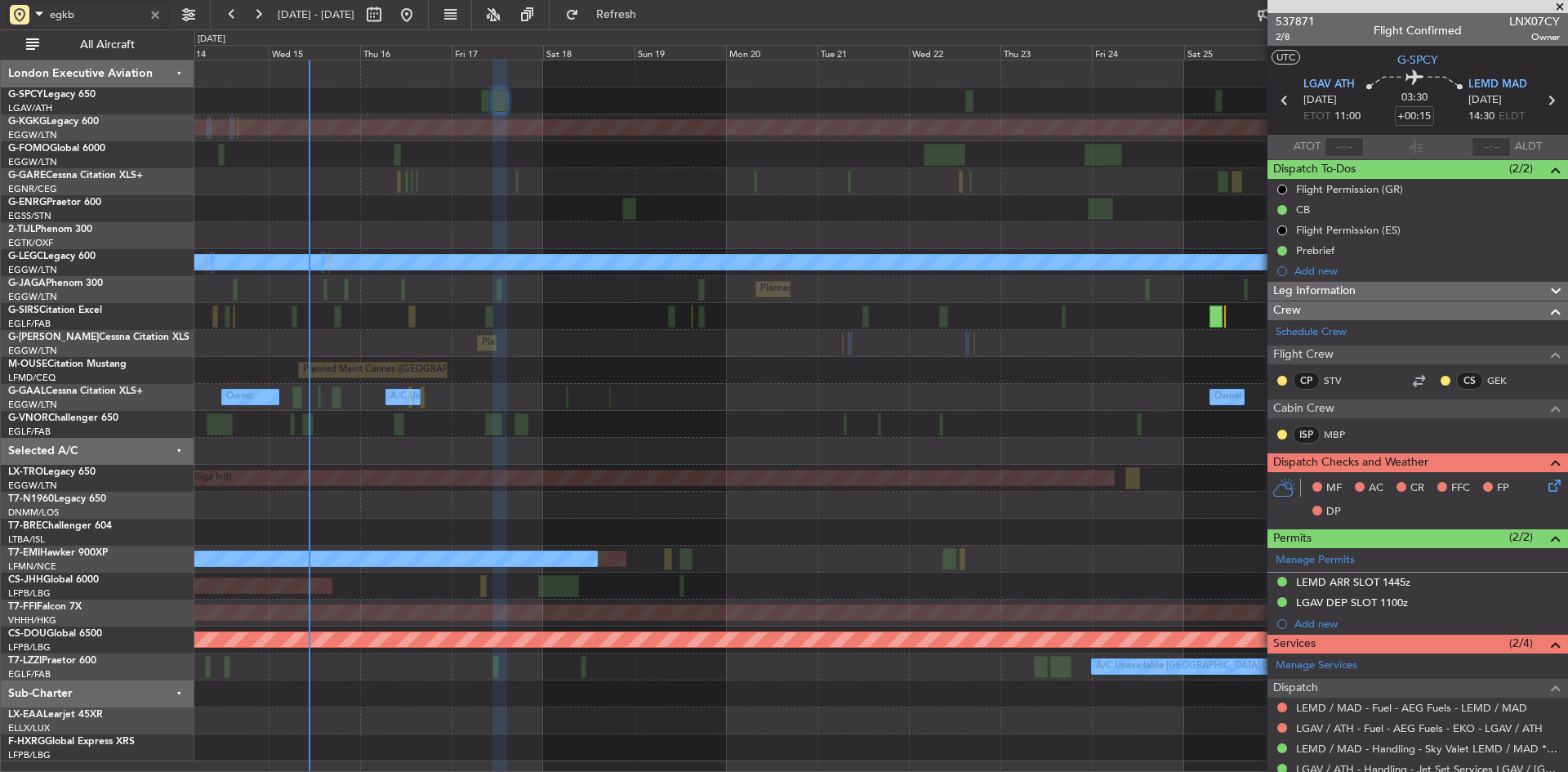
click at [555, 449] on div "Planned Maint Athens ([PERSON_NAME] Intl) Planned Maint [GEOGRAPHIC_DATA] ([GEO…" at bounding box center [881, 410] width 1373 height 701
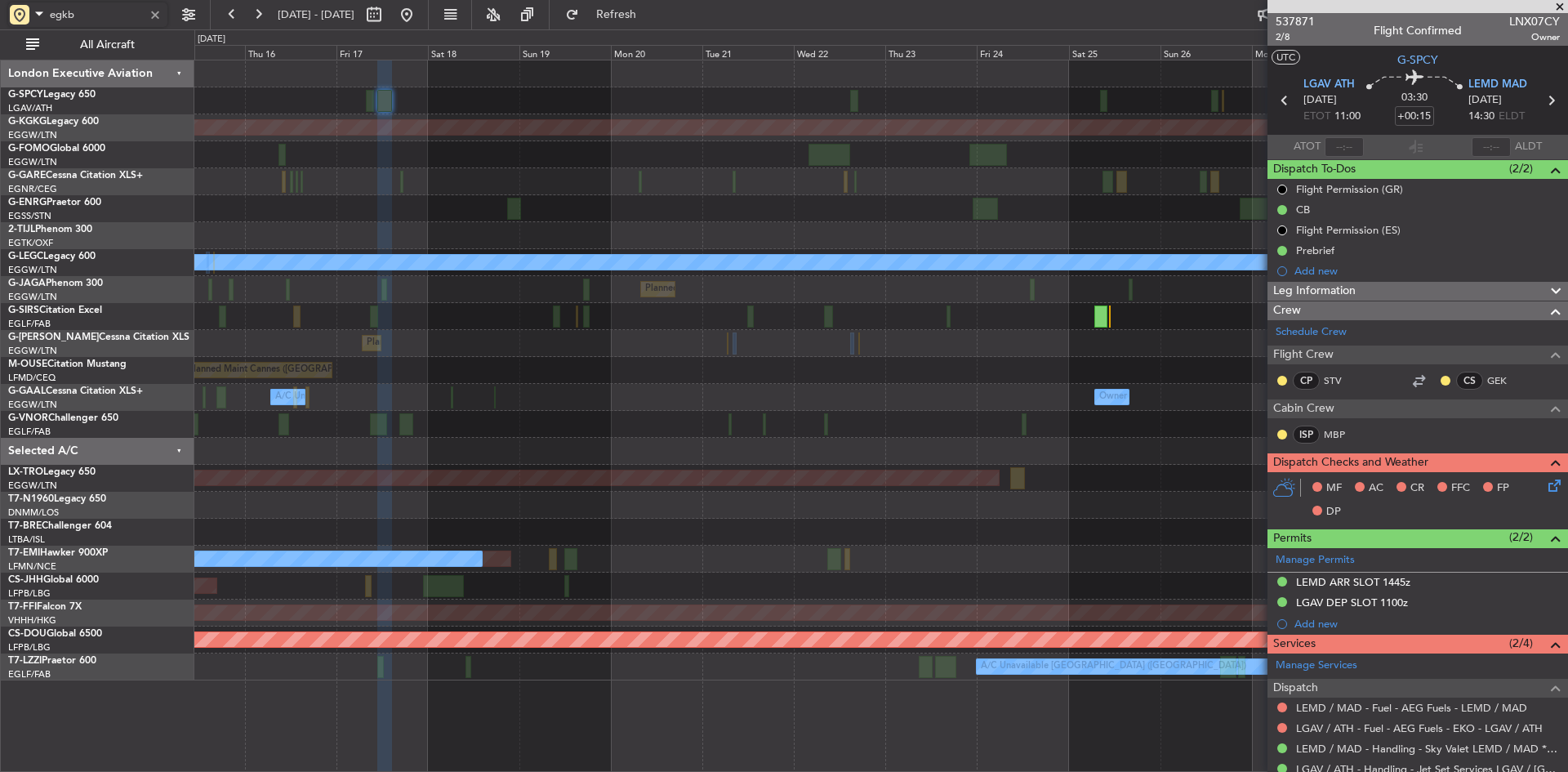
type input "egkb"
